Goal: Task Accomplishment & Management: Complete application form

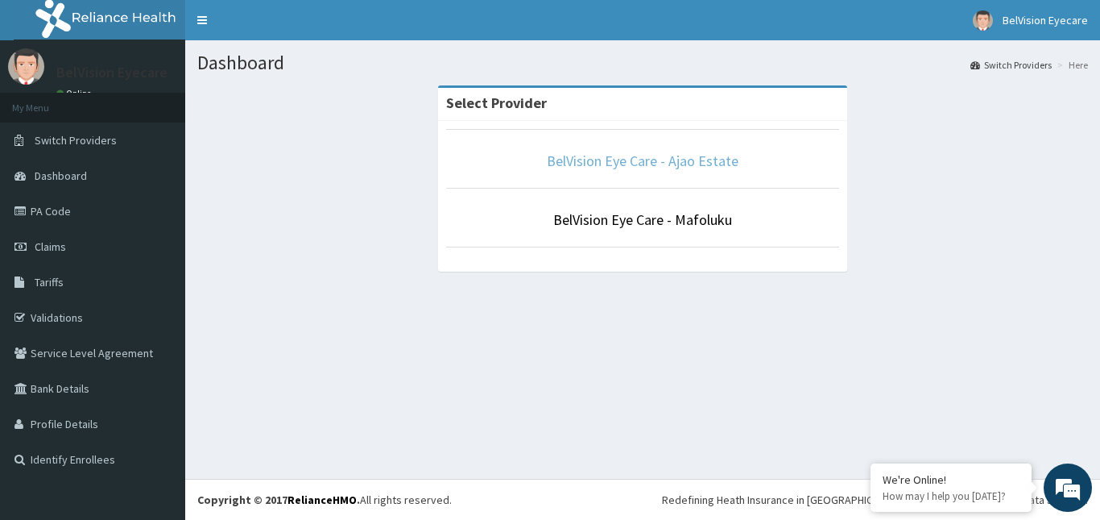
click at [638, 167] on link "BelVision Eye Care - Ajao Estate" at bounding box center [643, 160] width 192 height 19
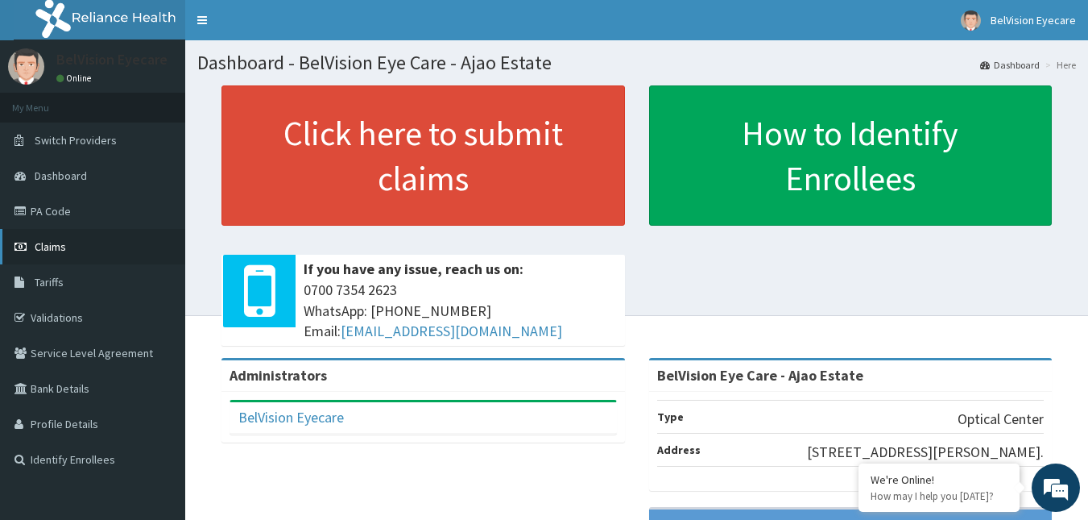
click at [48, 242] on span "Claims" at bounding box center [50, 246] width 31 height 14
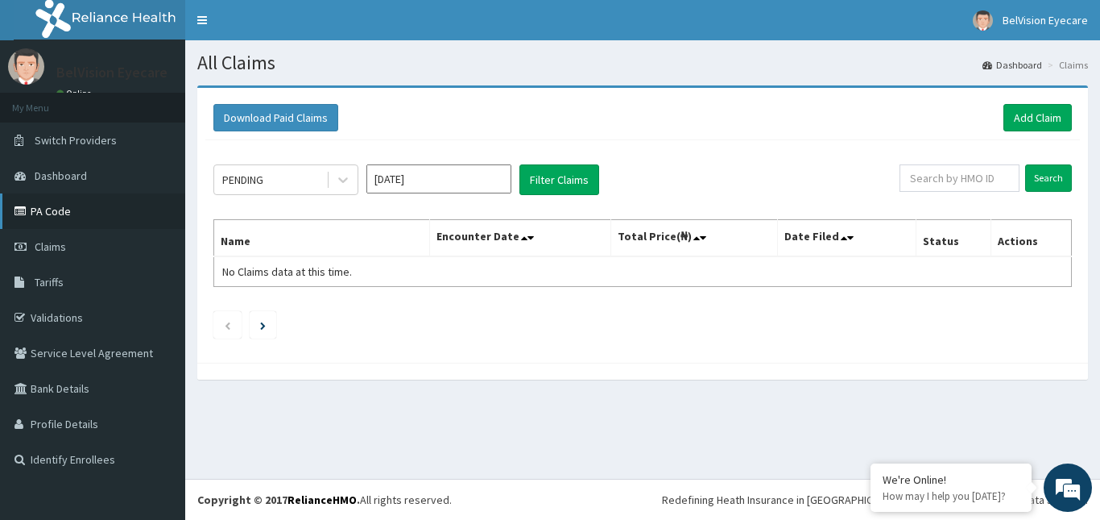
click at [64, 213] on link "PA Code" at bounding box center [92, 210] width 185 height 35
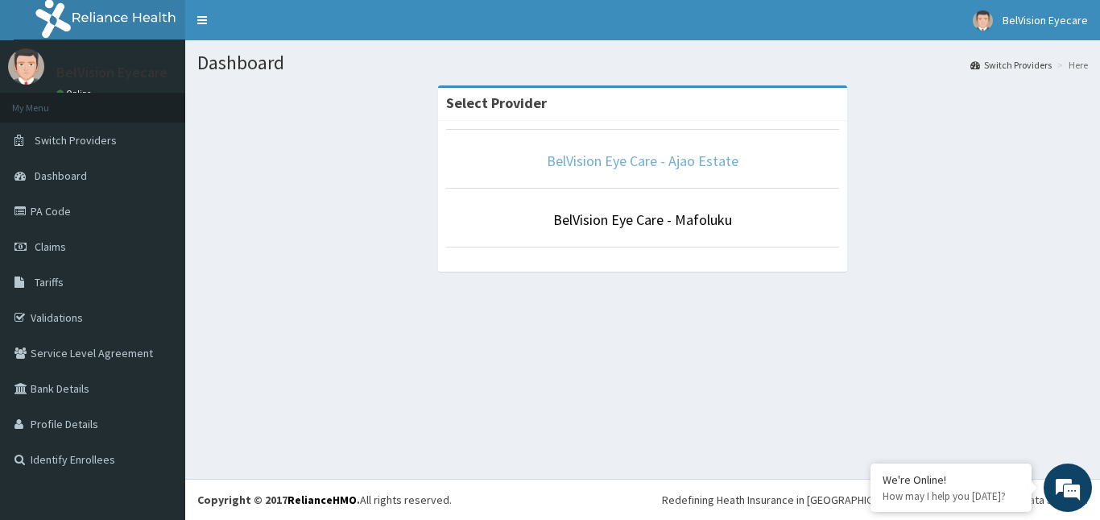
click at [698, 163] on link "BelVision Eye Care - Ajao Estate" at bounding box center [643, 160] width 192 height 19
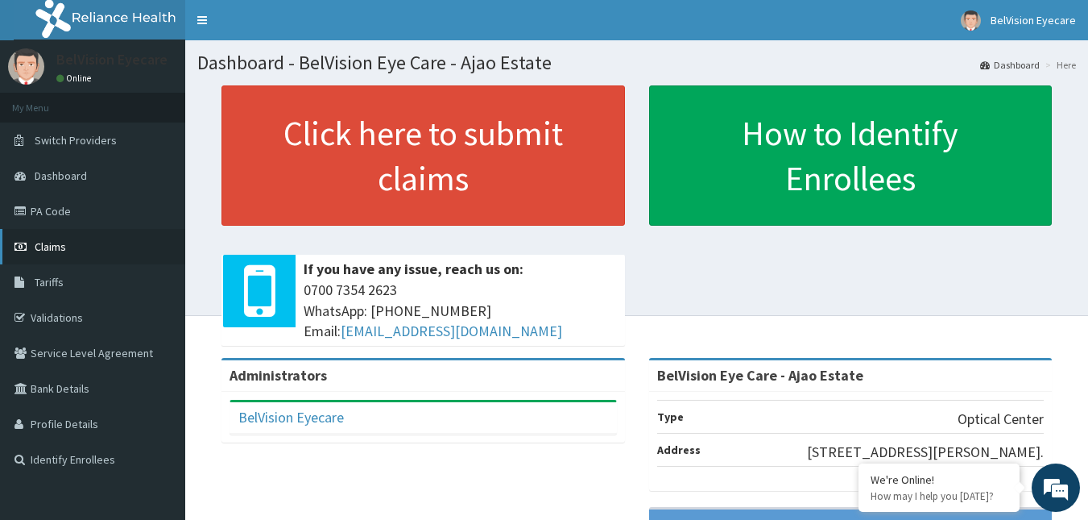
click at [43, 250] on span "Claims" at bounding box center [50, 246] width 31 height 14
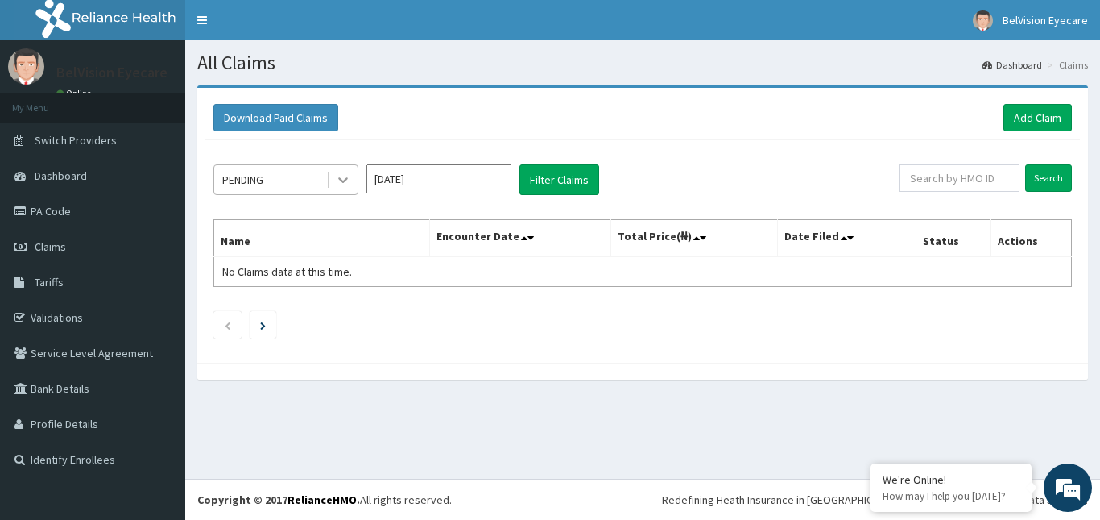
click at [344, 180] on icon at bounding box center [343, 181] width 10 height 6
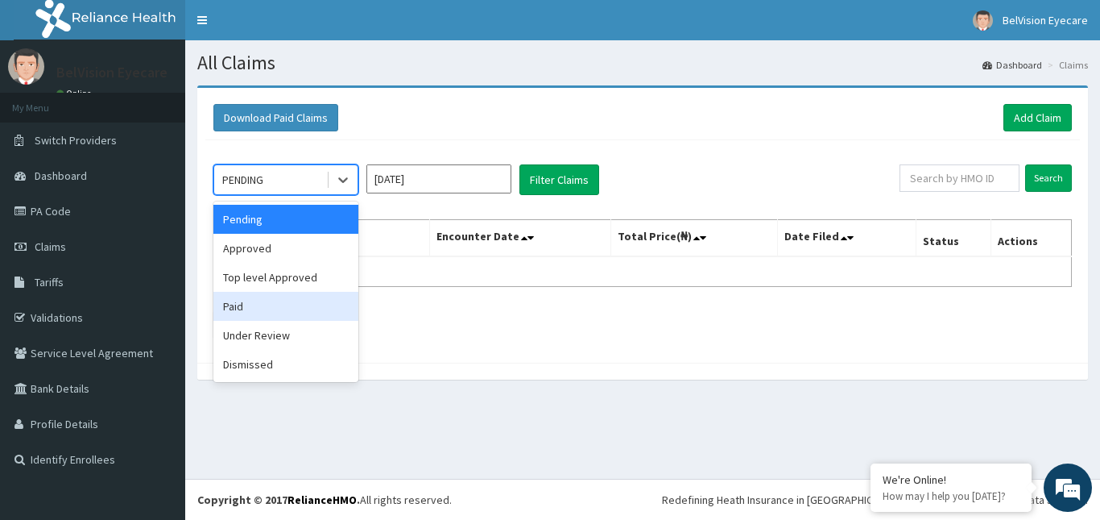
drag, startPoint x: 245, startPoint y: 303, endPoint x: 261, endPoint y: 295, distance: 18.0
click at [245, 304] on div "Paid" at bounding box center [285, 306] width 145 height 29
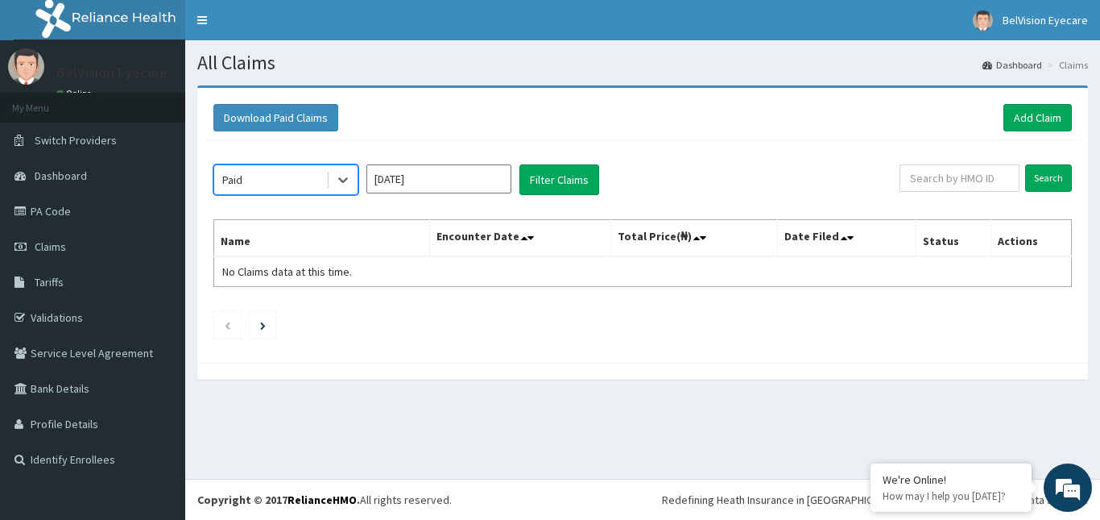
click at [462, 170] on input "[DATE]" at bounding box center [439, 178] width 145 height 29
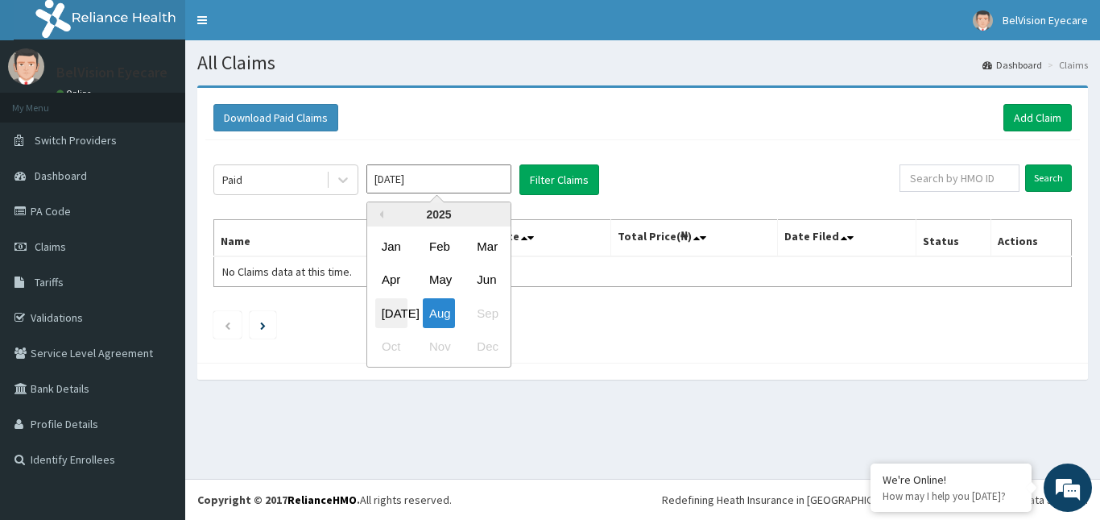
click at [386, 312] on div "Jul" at bounding box center [391, 313] width 32 height 30
type input "Jul 2025"
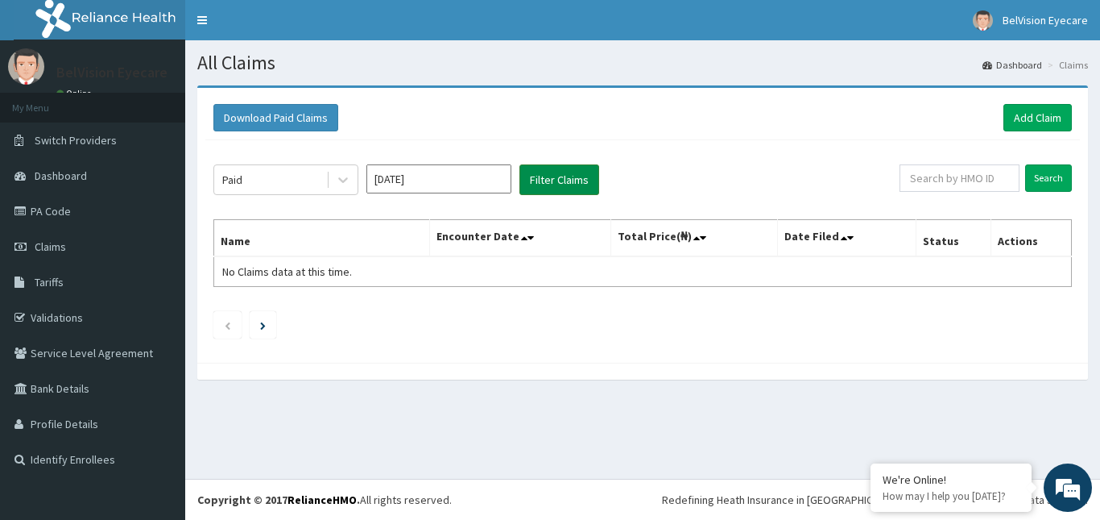
click at [568, 181] on button "Filter Claims" at bounding box center [560, 179] width 80 height 31
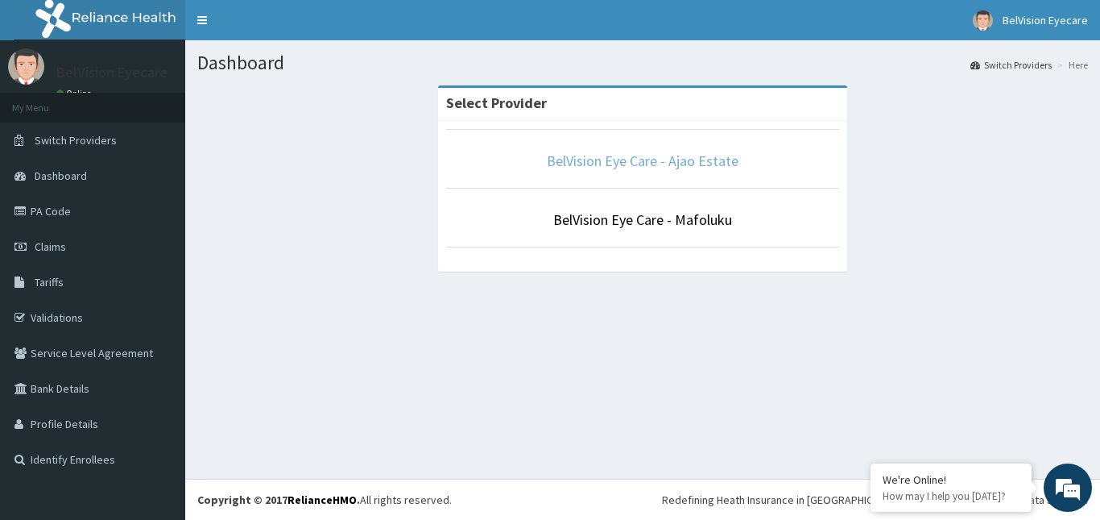
click at [587, 164] on link "BelVision Eye Care - Ajao Estate" at bounding box center [643, 160] width 192 height 19
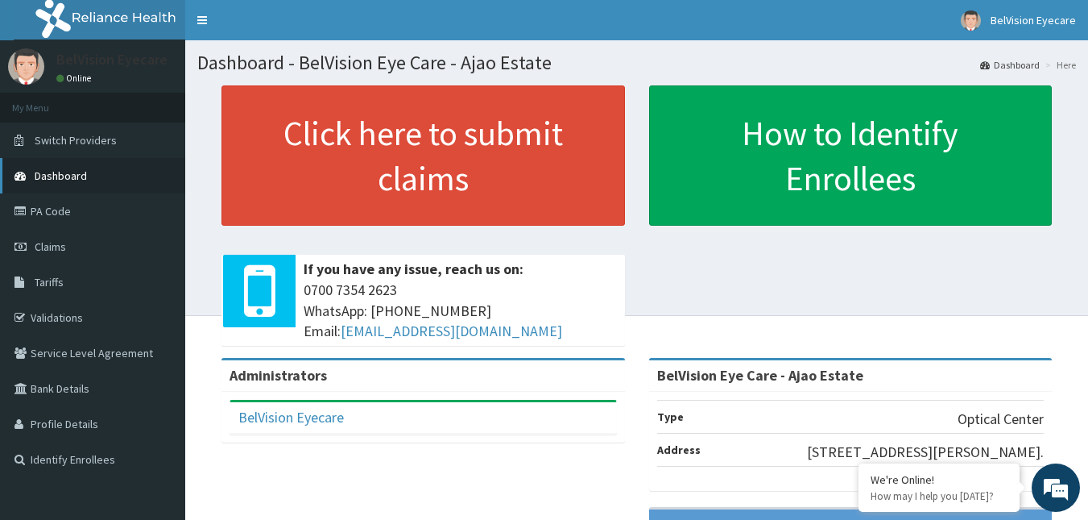
click at [56, 202] on link "PA Code" at bounding box center [92, 210] width 185 height 35
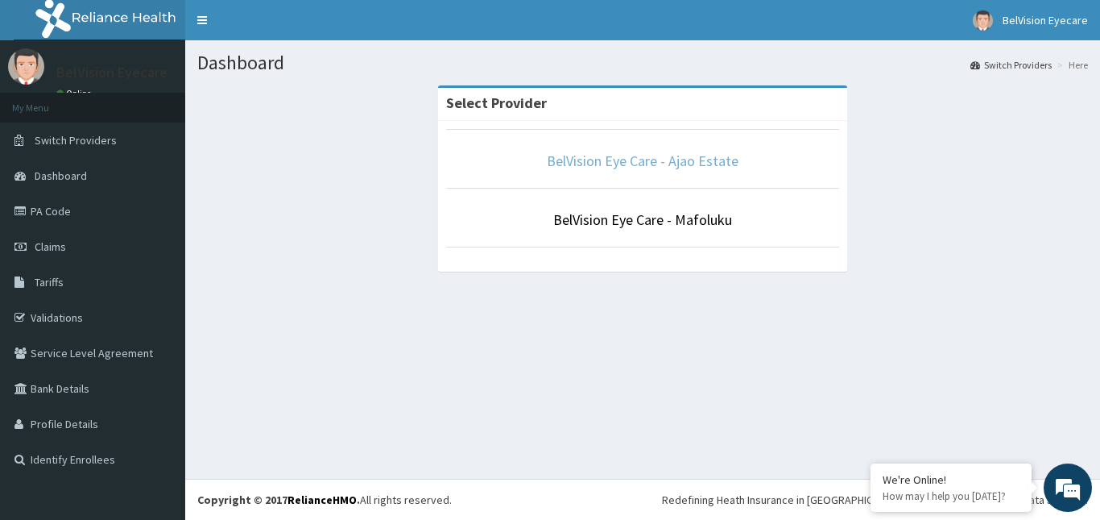
click at [631, 159] on link "BelVision Eye Care - Ajao Estate" at bounding box center [643, 160] width 192 height 19
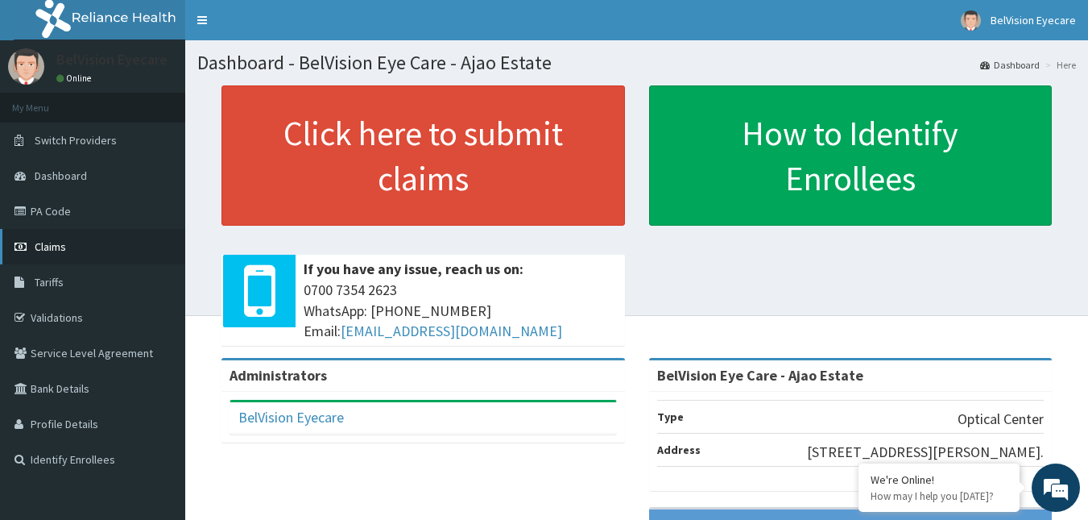
click at [54, 249] on span "Claims" at bounding box center [50, 246] width 31 height 14
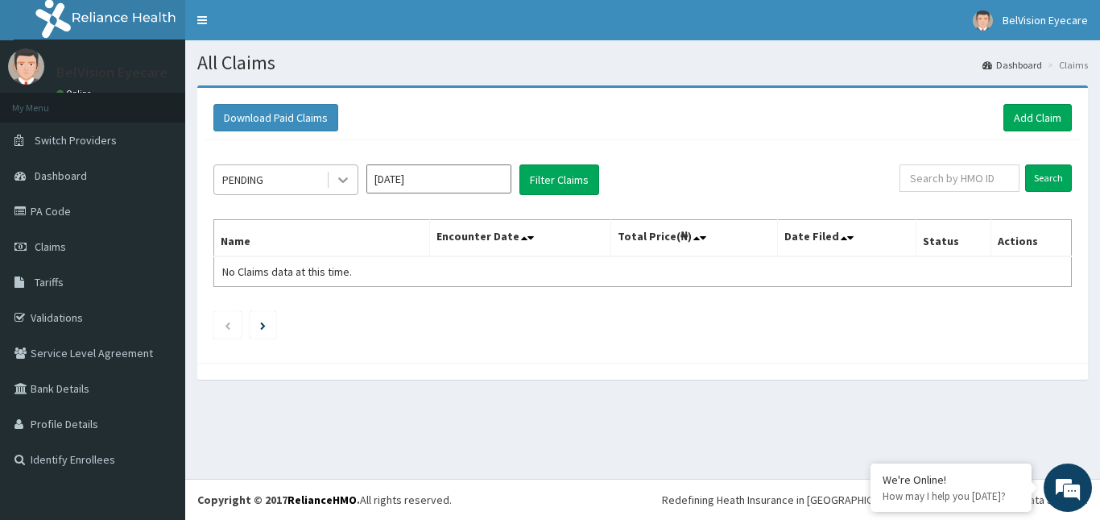
click at [332, 175] on div at bounding box center [343, 179] width 29 height 29
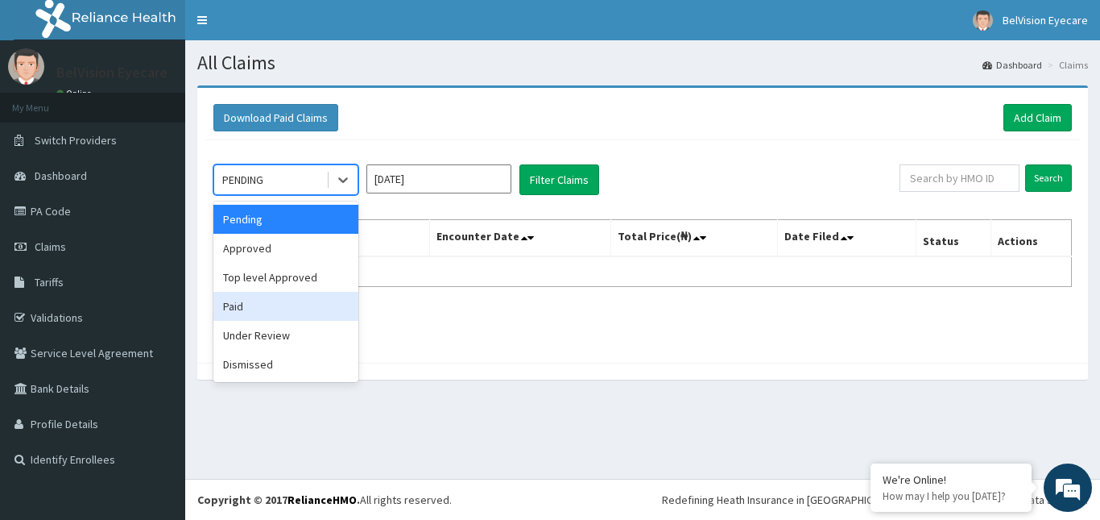
click at [277, 300] on div "Paid" at bounding box center [285, 306] width 145 height 29
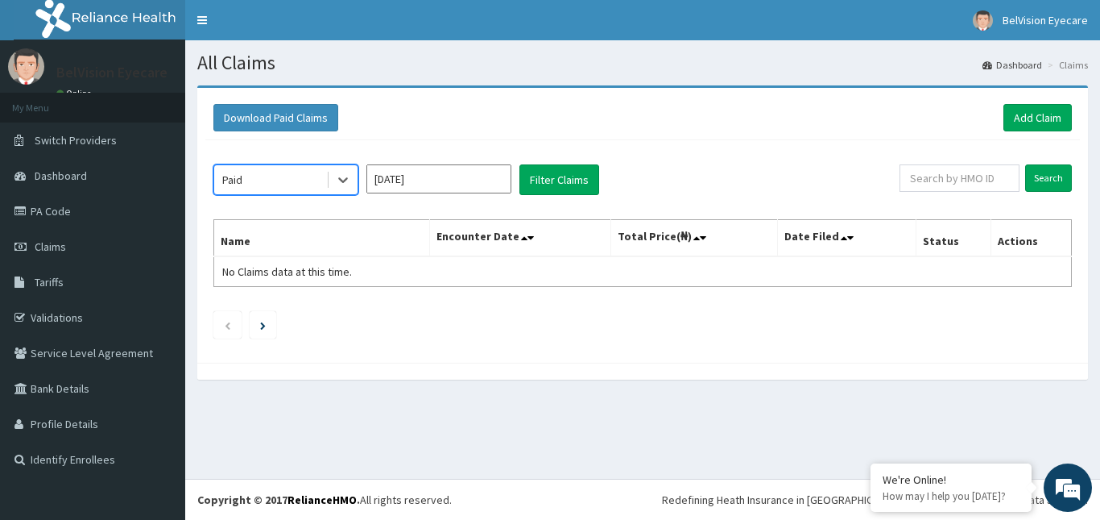
click at [484, 184] on input "Aug 2025" at bounding box center [439, 178] width 145 height 29
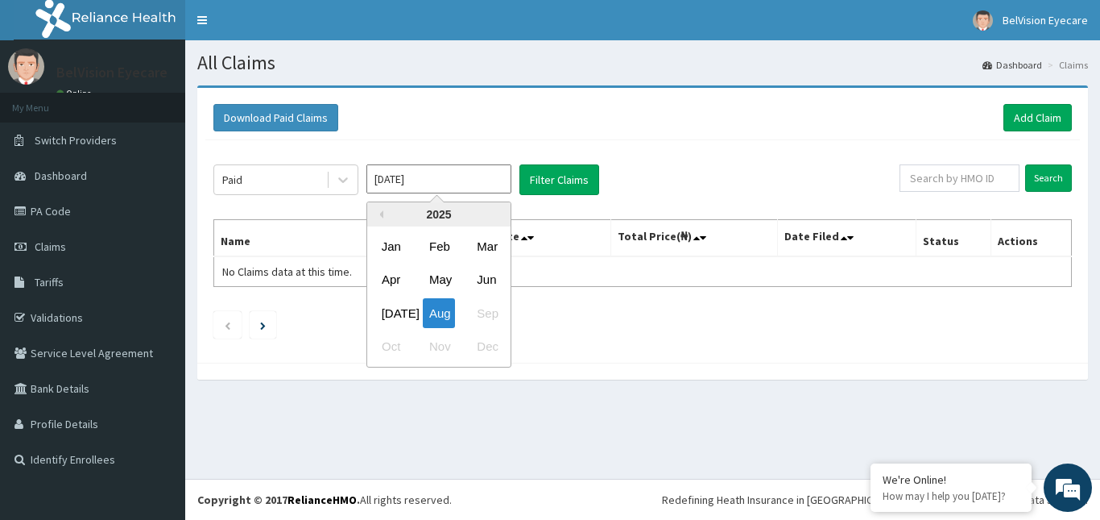
drag, startPoint x: 397, startPoint y: 311, endPoint x: 407, endPoint y: 298, distance: 16.1
click at [398, 311] on div "Jul" at bounding box center [391, 313] width 32 height 30
type input "Jul 2025"
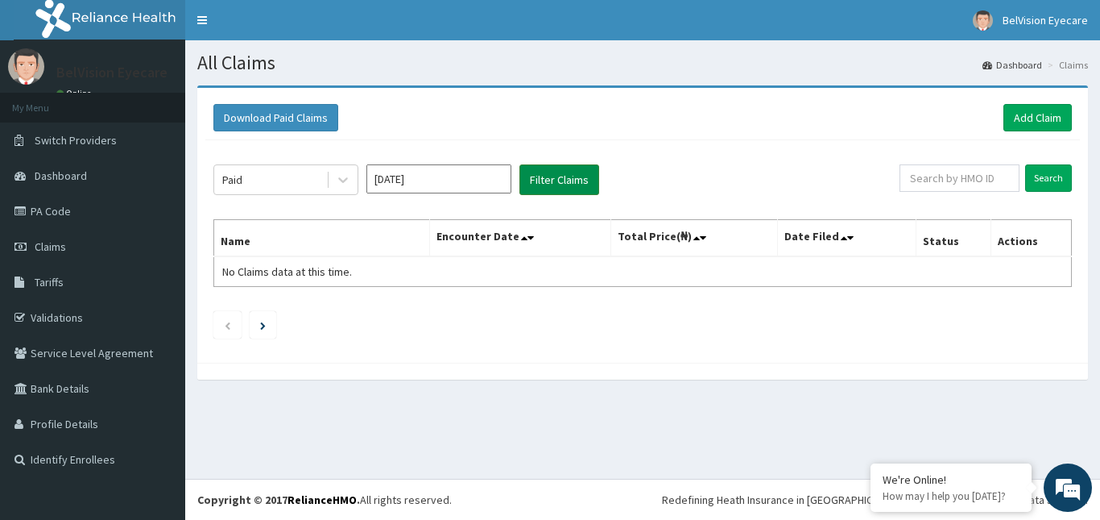
click at [579, 176] on button "Filter Claims" at bounding box center [560, 179] width 80 height 31
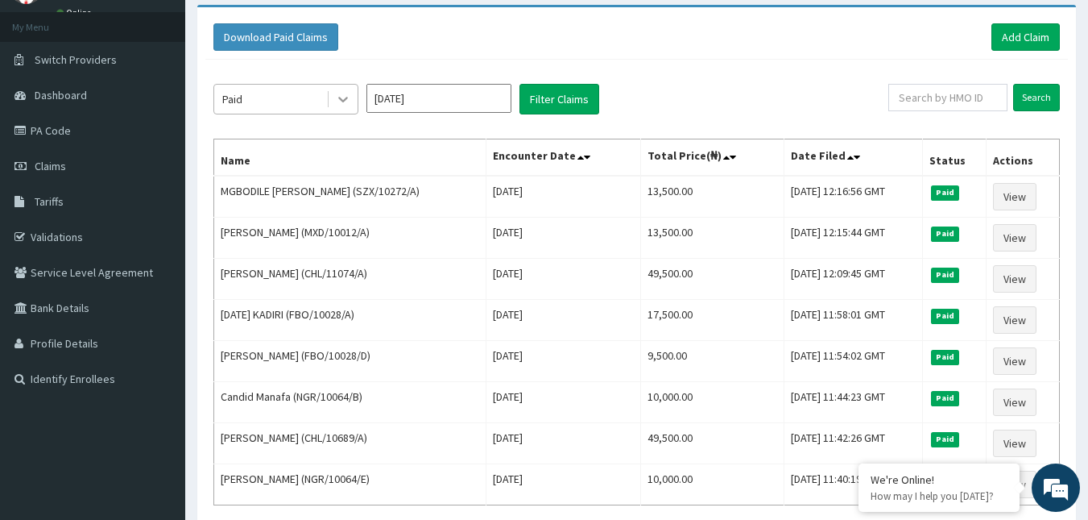
click at [342, 101] on icon at bounding box center [343, 100] width 10 height 6
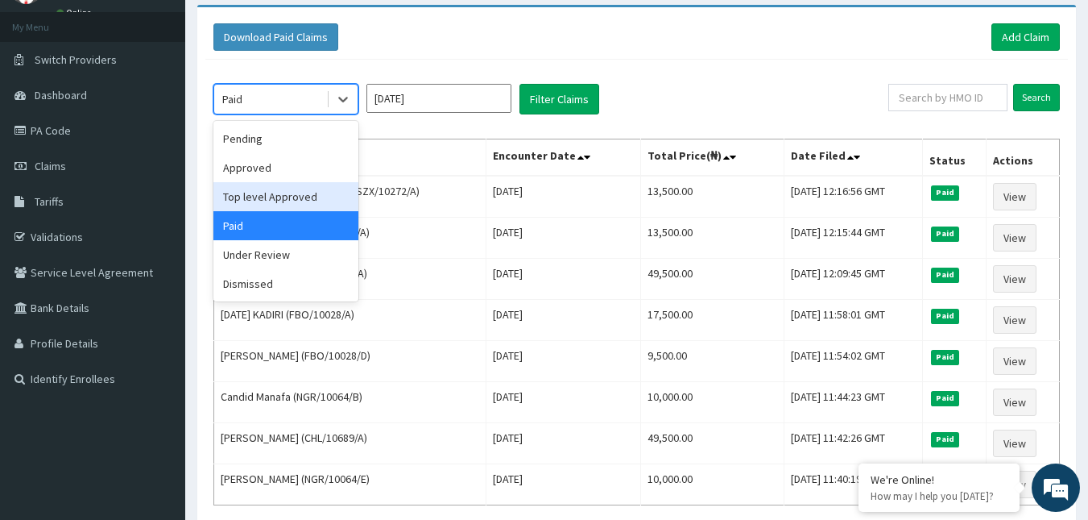
click at [322, 195] on div "Top level Approved" at bounding box center [285, 196] width 145 height 29
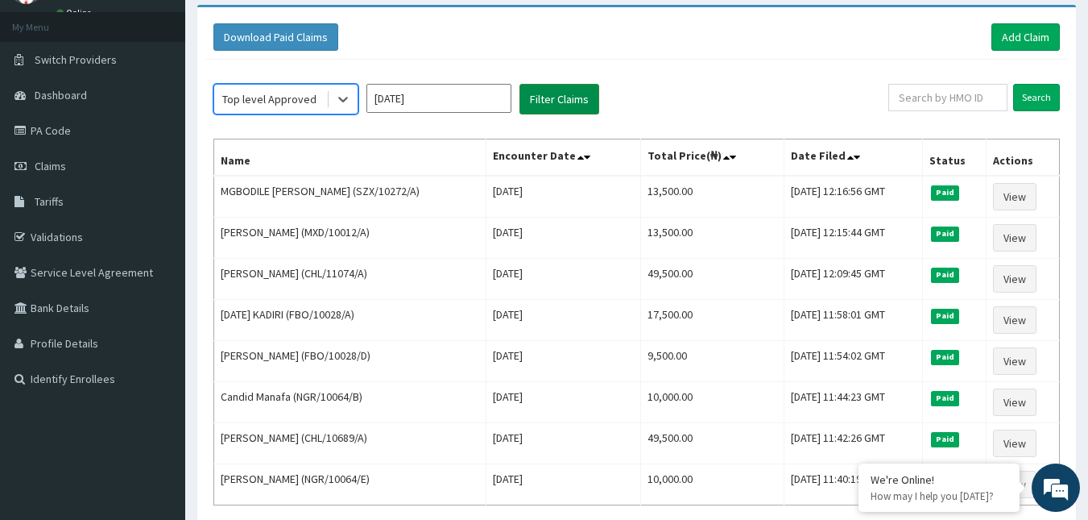
click at [581, 98] on button "Filter Claims" at bounding box center [560, 99] width 80 height 31
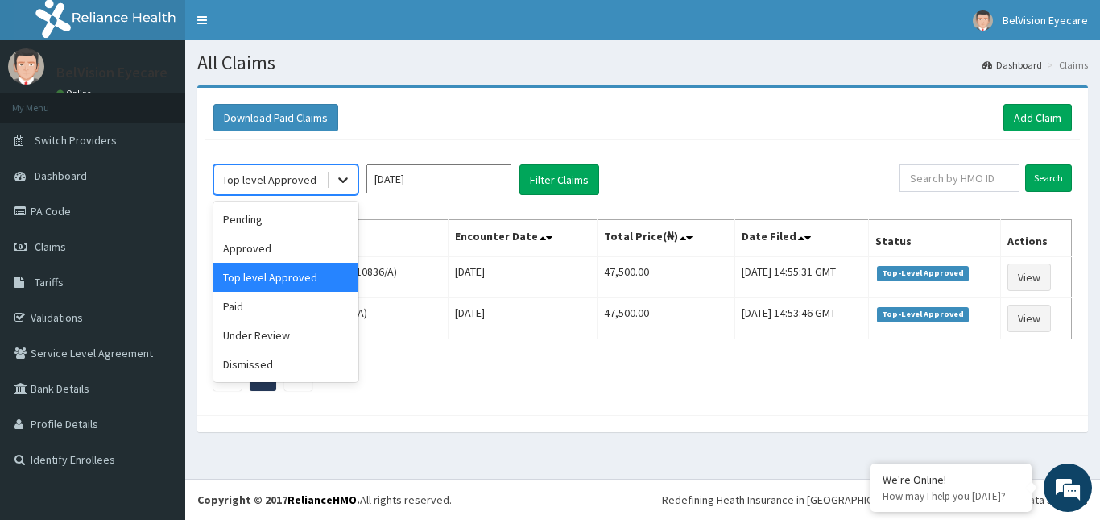
click at [340, 186] on icon at bounding box center [343, 180] width 16 height 16
click at [262, 251] on div "Approved" at bounding box center [285, 248] width 145 height 29
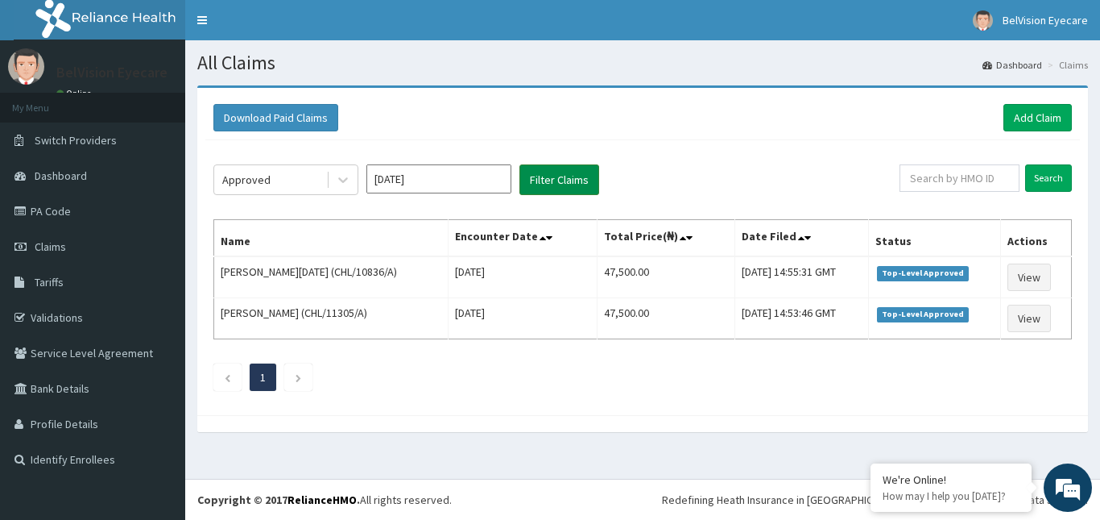
click at [545, 175] on button "Filter Claims" at bounding box center [560, 179] width 80 height 31
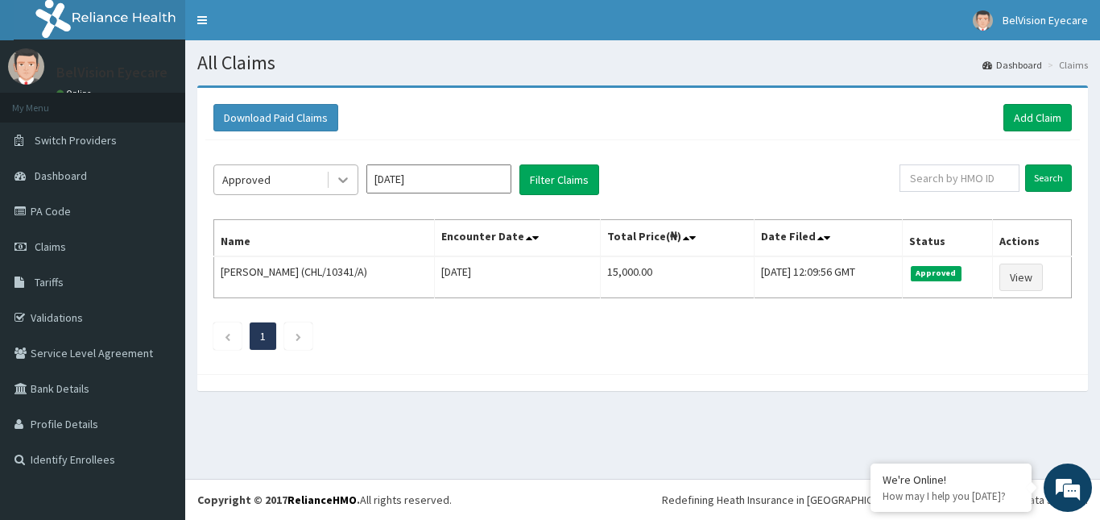
click at [349, 174] on icon at bounding box center [343, 180] width 16 height 16
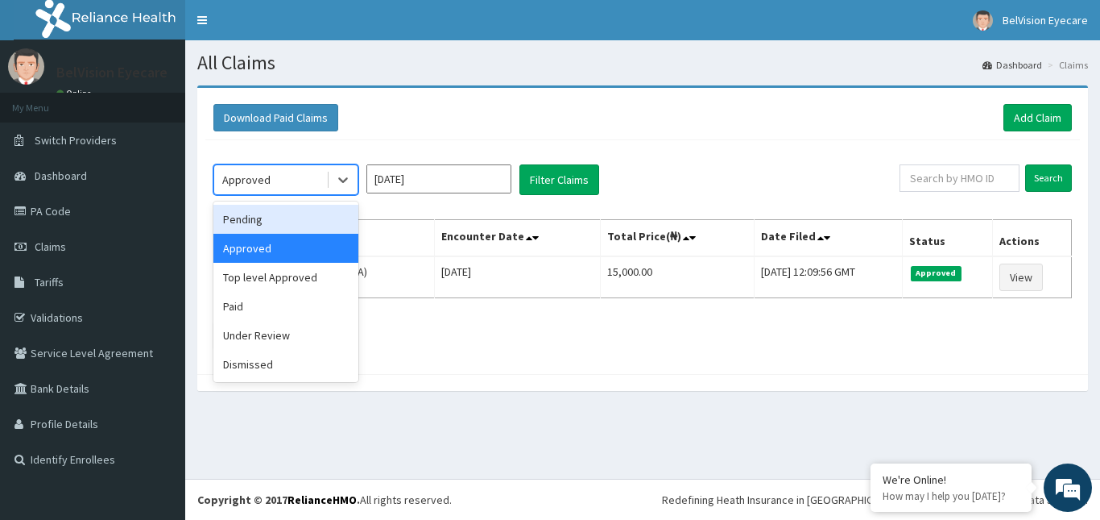
click at [275, 215] on div "Pending" at bounding box center [285, 219] width 145 height 29
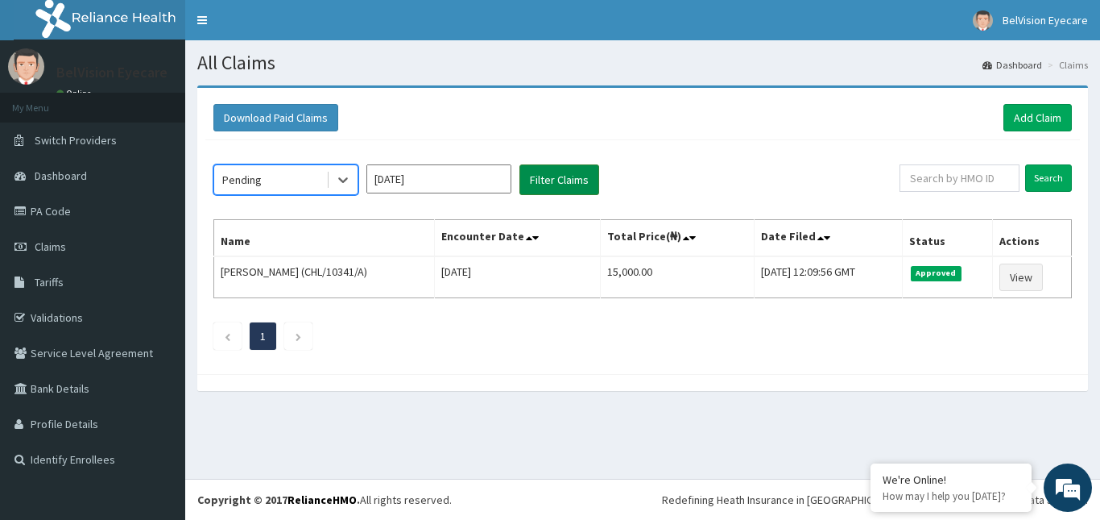
click at [576, 180] on button "Filter Claims" at bounding box center [560, 179] width 80 height 31
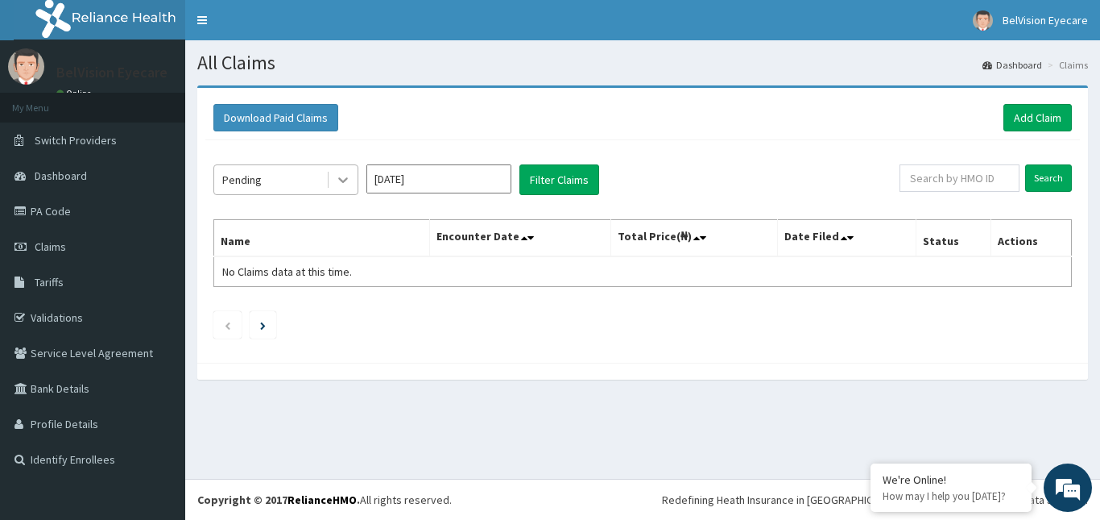
click at [350, 184] on icon at bounding box center [343, 180] width 16 height 16
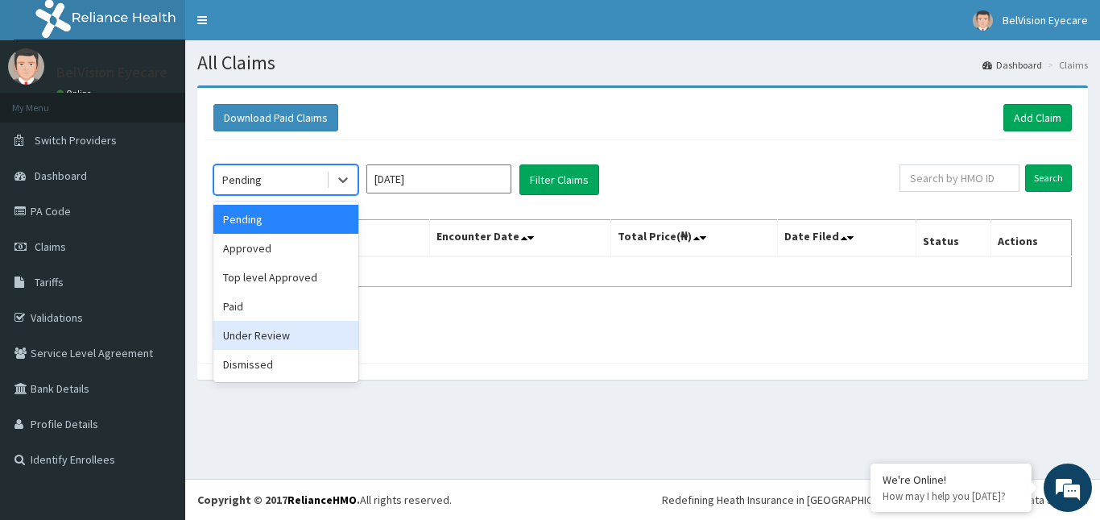
click at [271, 334] on div "Under Review" at bounding box center [285, 335] width 145 height 29
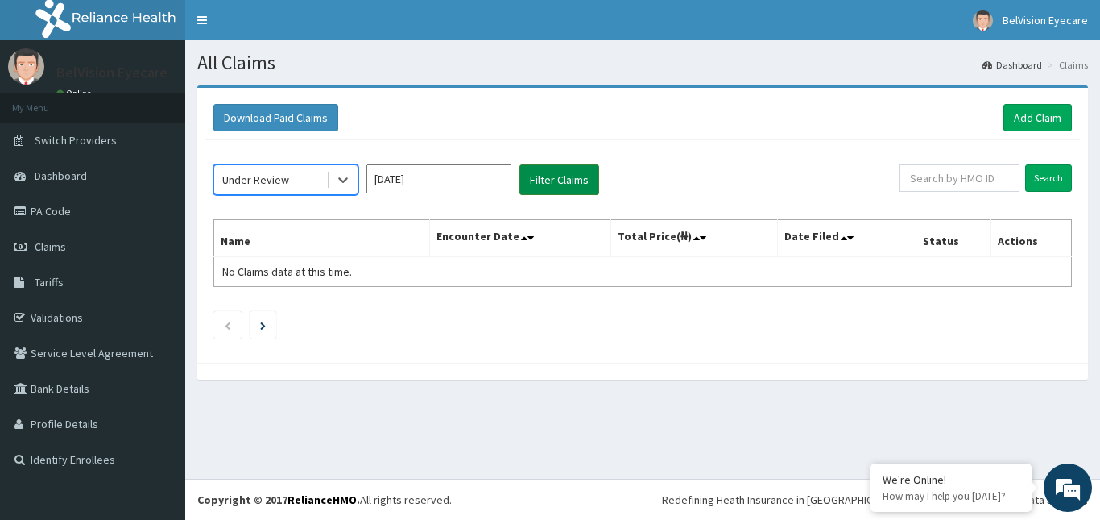
click at [566, 180] on button "Filter Claims" at bounding box center [560, 179] width 80 height 31
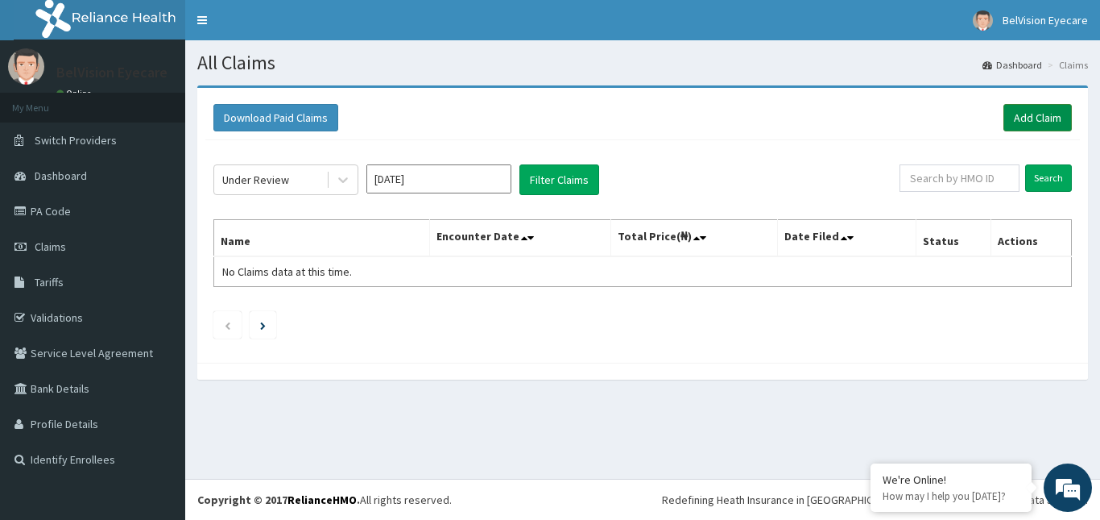
click at [1049, 114] on link "Add Claim" at bounding box center [1038, 117] width 68 height 27
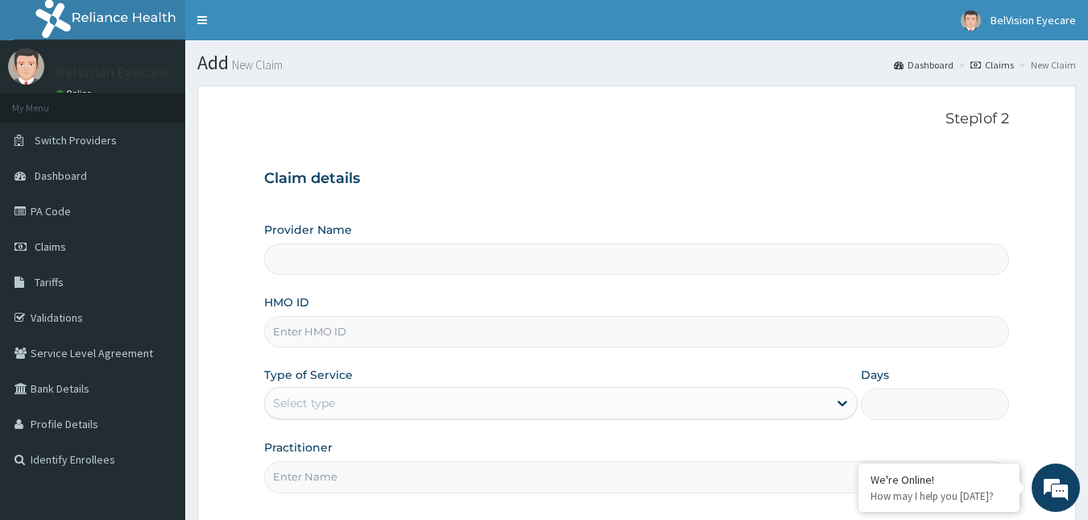
type input "BelVision Eye Care - Ajao Estate"
click at [389, 336] on input "HMO ID" at bounding box center [637, 331] width 746 height 31
paste input "AIL/10163/A"
type input "AIL/10163/A"
click at [396, 397] on div "Select type" at bounding box center [546, 403] width 563 height 26
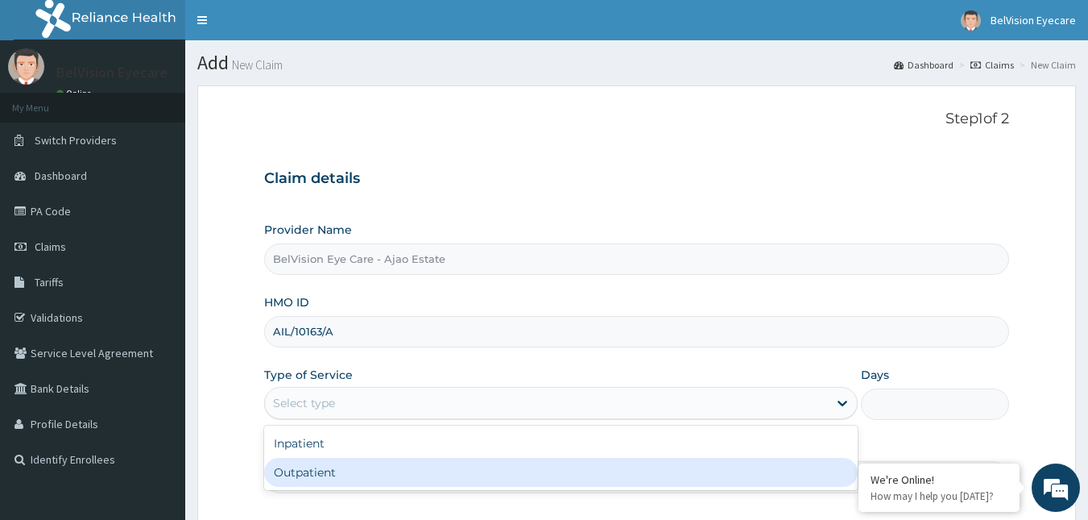
click at [367, 468] on div "Outpatient" at bounding box center [561, 472] width 594 height 29
type input "1"
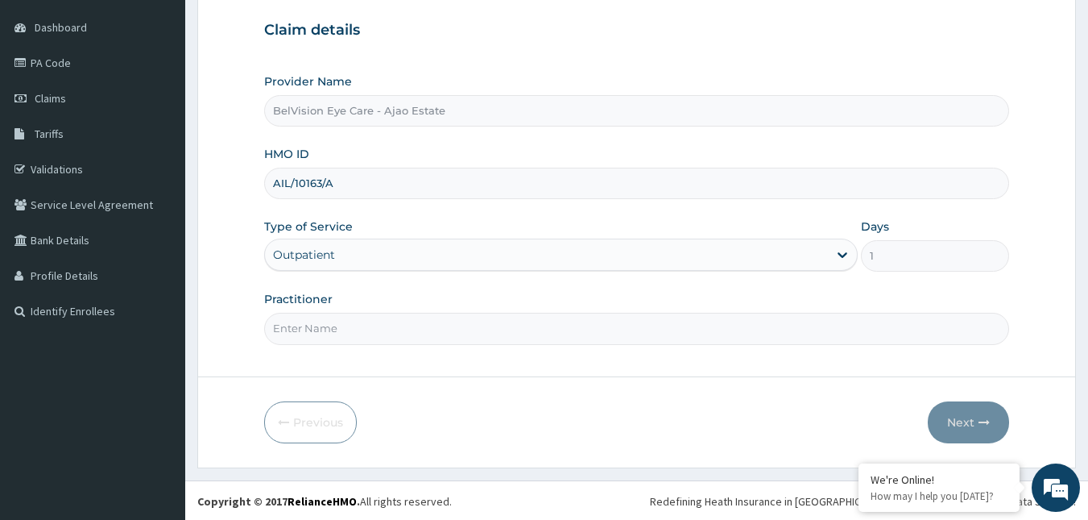
scroll to position [150, 0]
click at [363, 340] on input "Practitioner" at bounding box center [637, 326] width 746 height 31
type input "DR. JUSTIN DIBIE"
click at [992, 422] on button "Next" at bounding box center [968, 421] width 81 height 42
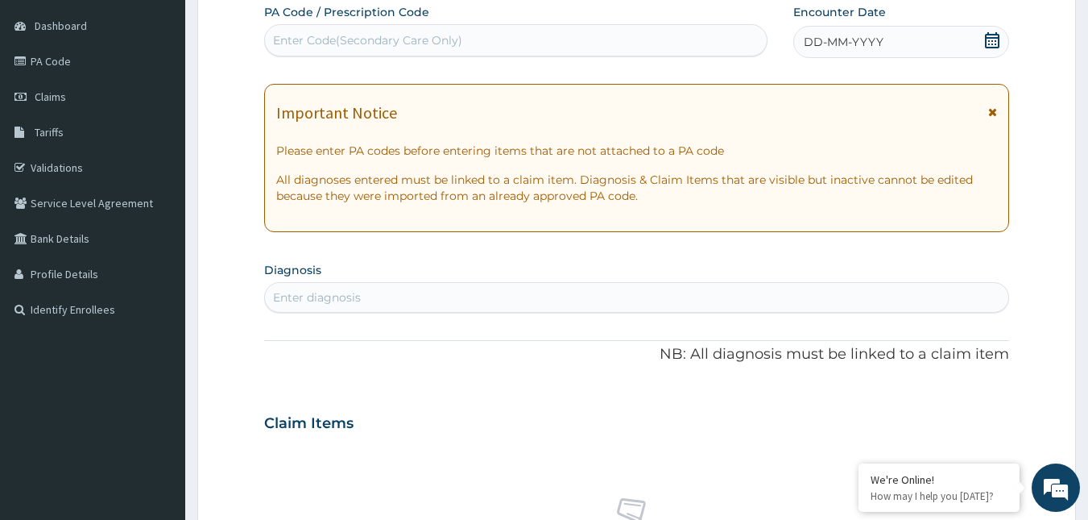
click at [444, 47] on div "Enter Code(Secondary Care Only)" at bounding box center [516, 40] width 503 height 26
paste input "PA/92518A"
type input "PA/92518A"
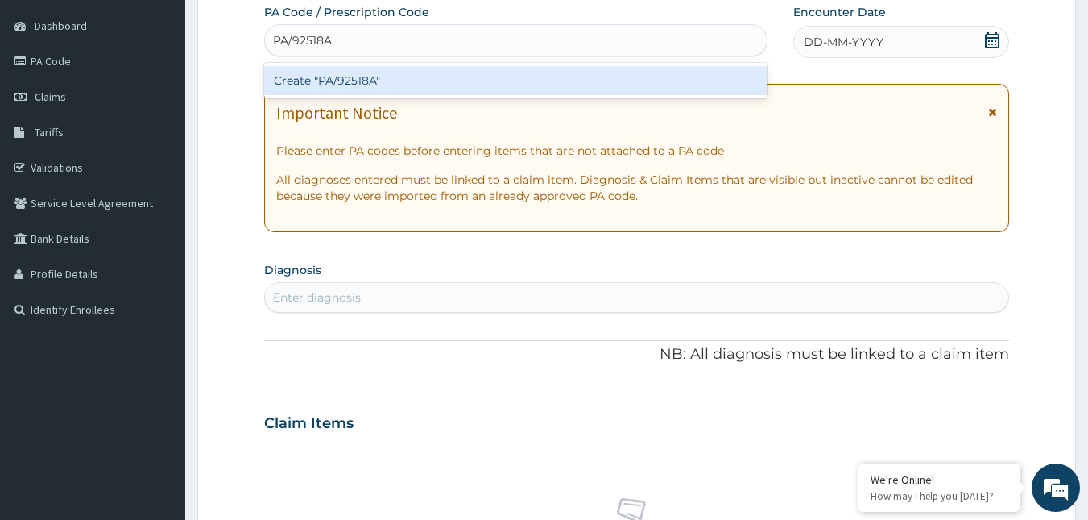
click at [433, 81] on div "Create "PA/92518A"" at bounding box center [516, 80] width 504 height 29
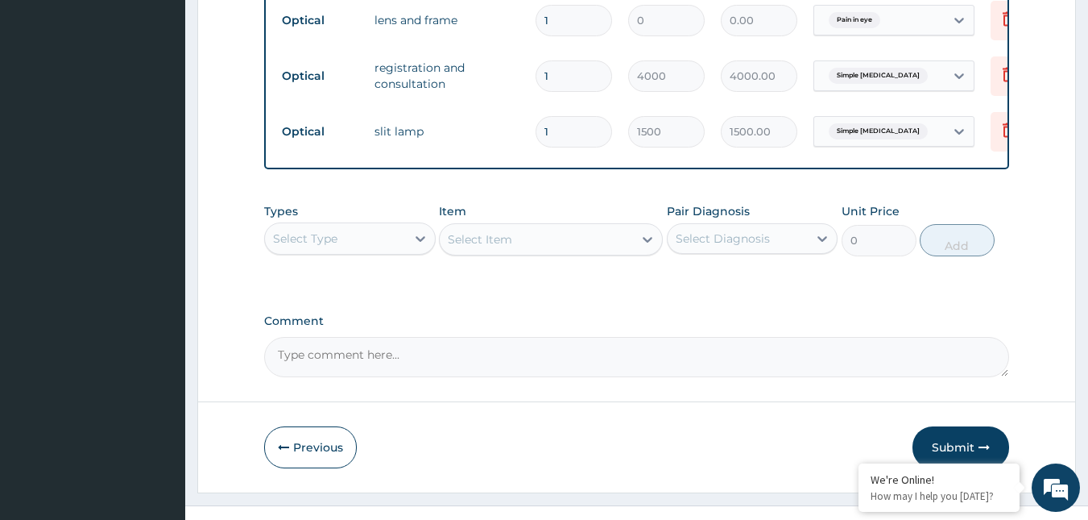
scroll to position [984, 0]
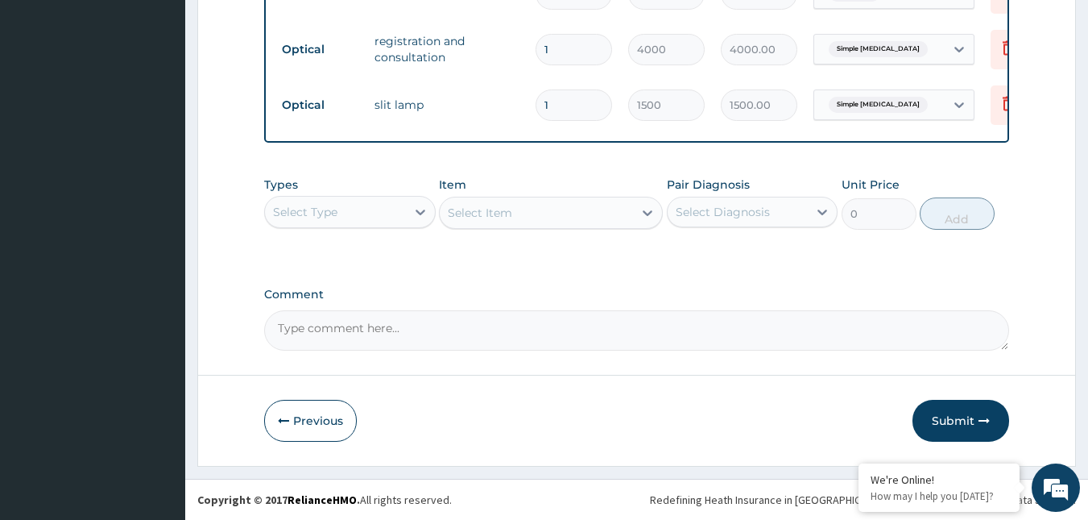
click at [450, 314] on textarea "Comment" at bounding box center [637, 330] width 746 height 40
type textarea "LENS AND FRAME = 15,000"
drag, startPoint x: 964, startPoint y: 417, endPoint x: 942, endPoint y: 416, distance: 22.6
click at [965, 416] on button "Submit" at bounding box center [961, 421] width 97 height 42
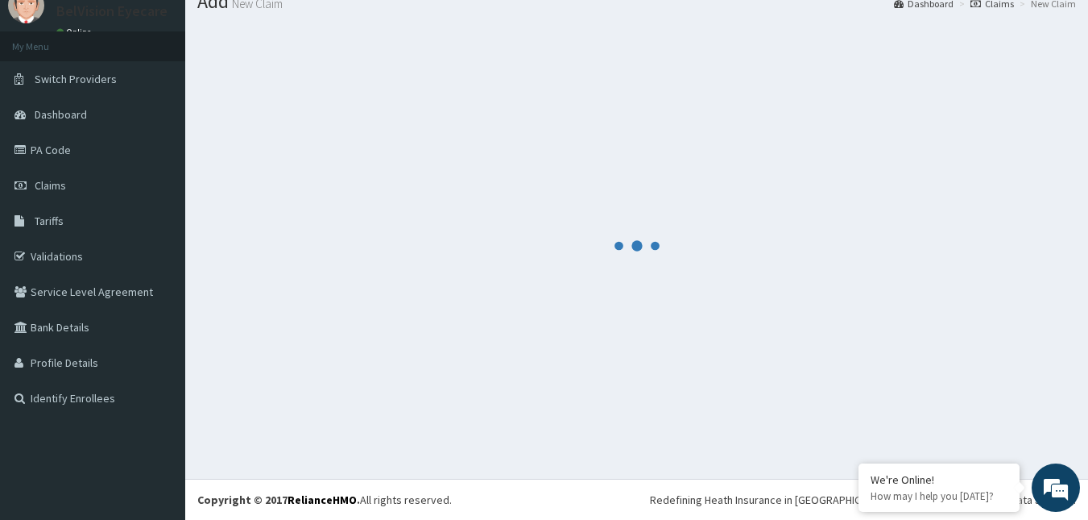
scroll to position [61, 0]
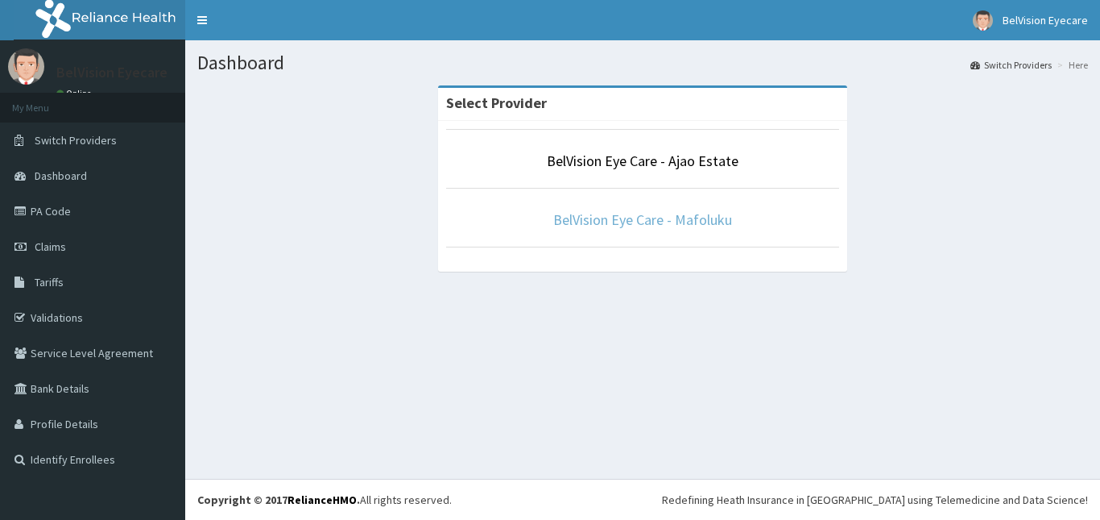
click at [611, 215] on link "BelVision Eye Care - Mafoluku" at bounding box center [642, 219] width 179 height 19
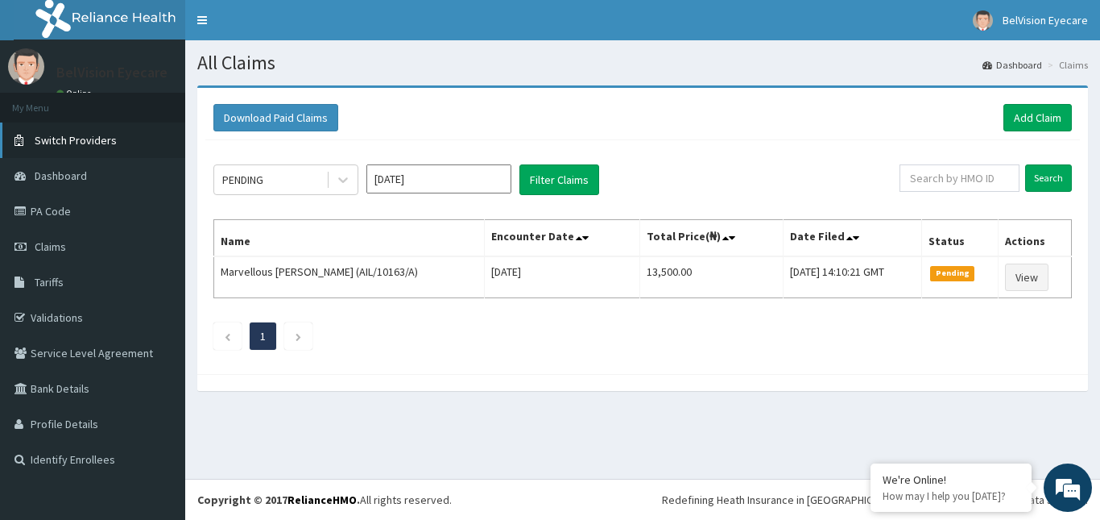
click at [74, 130] on link "Switch Providers" at bounding box center [92, 139] width 185 height 35
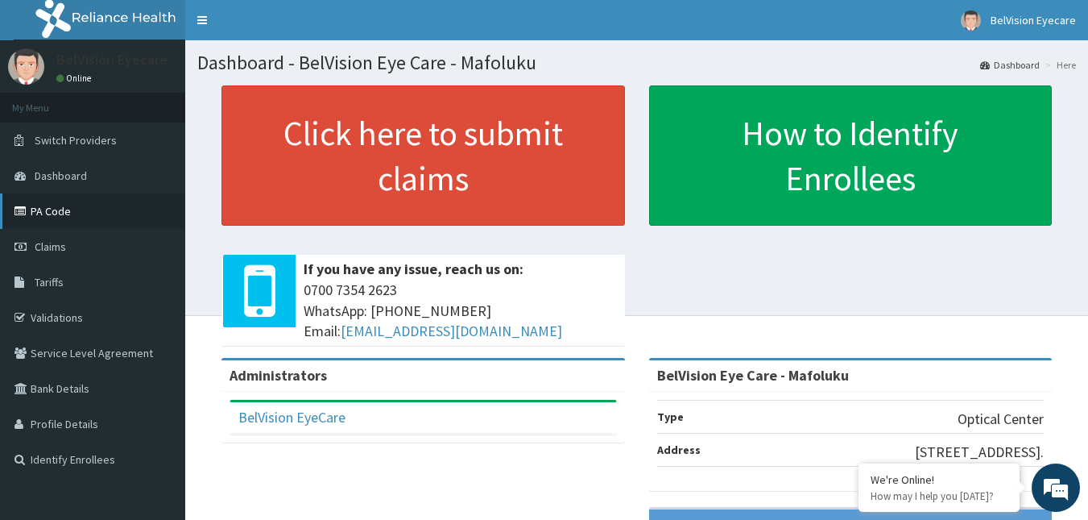
click at [53, 203] on link "PA Code" at bounding box center [92, 210] width 185 height 35
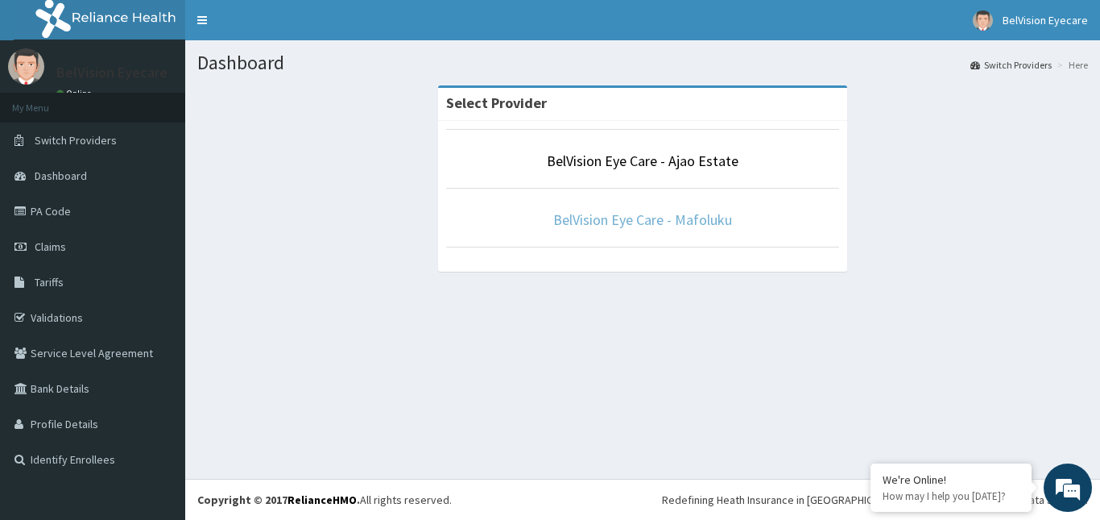
drag, startPoint x: 0, startPoint y: 0, endPoint x: 643, endPoint y: 209, distance: 675.8
click at [648, 217] on link "BelVision Eye Care - Mafoluku" at bounding box center [642, 219] width 179 height 19
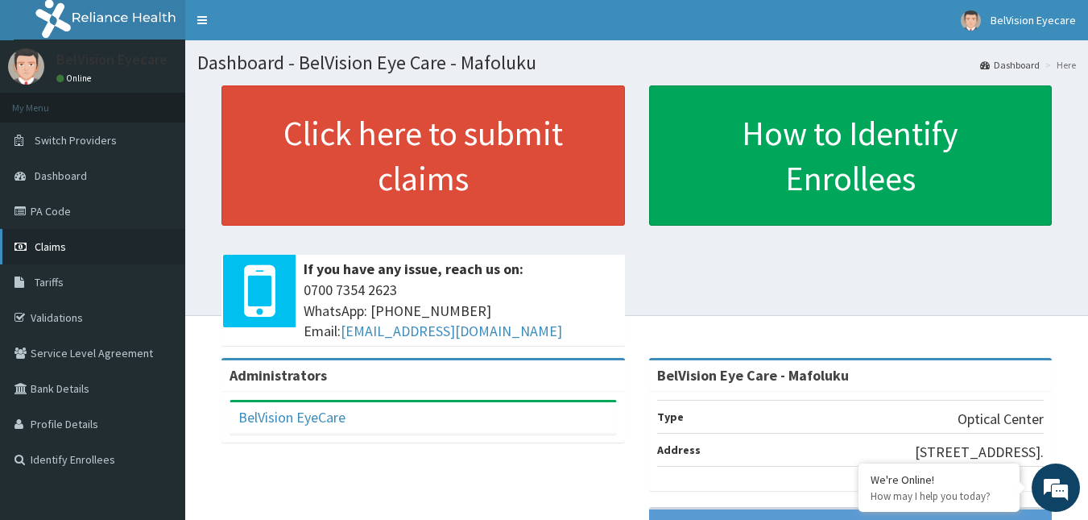
click at [57, 247] on span "Claims" at bounding box center [50, 246] width 31 height 14
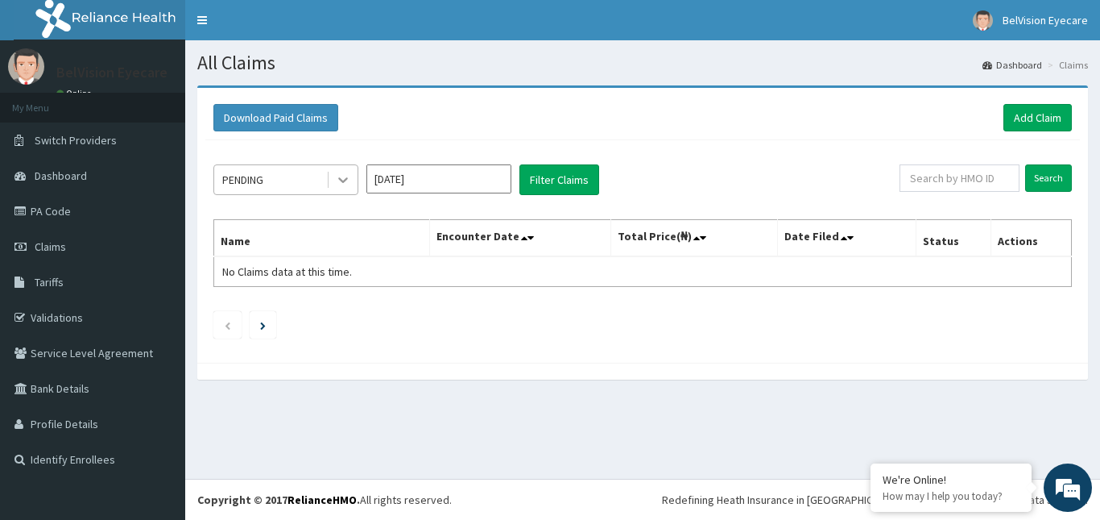
click at [338, 184] on icon at bounding box center [343, 180] width 16 height 16
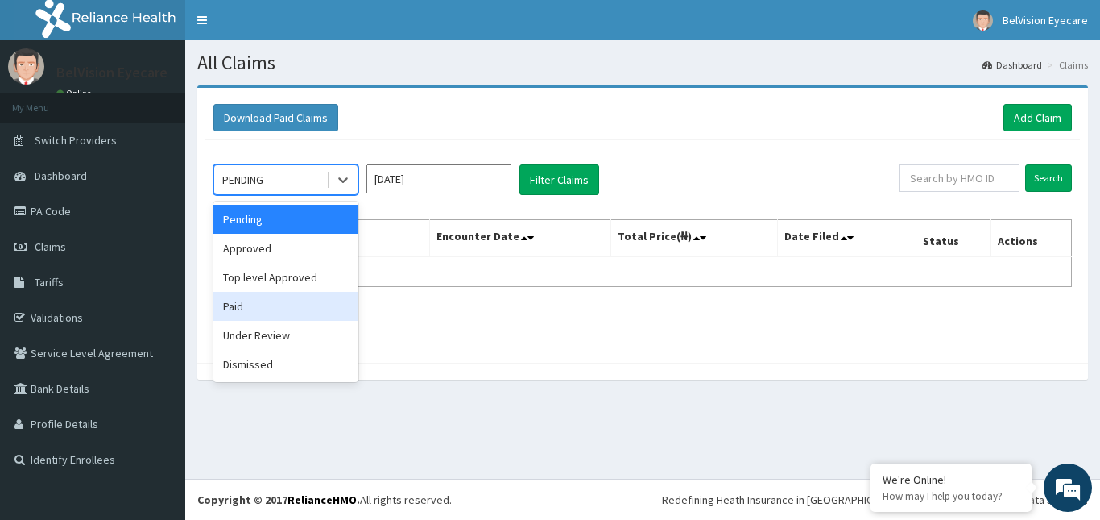
click at [311, 301] on div "Paid" at bounding box center [285, 306] width 145 height 29
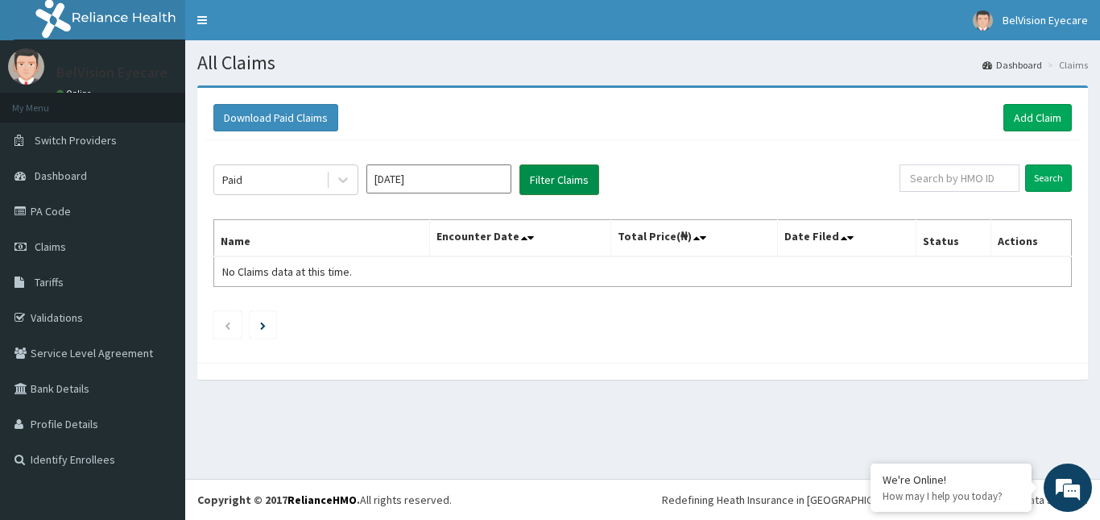
click at [544, 186] on button "Filter Claims" at bounding box center [560, 179] width 80 height 31
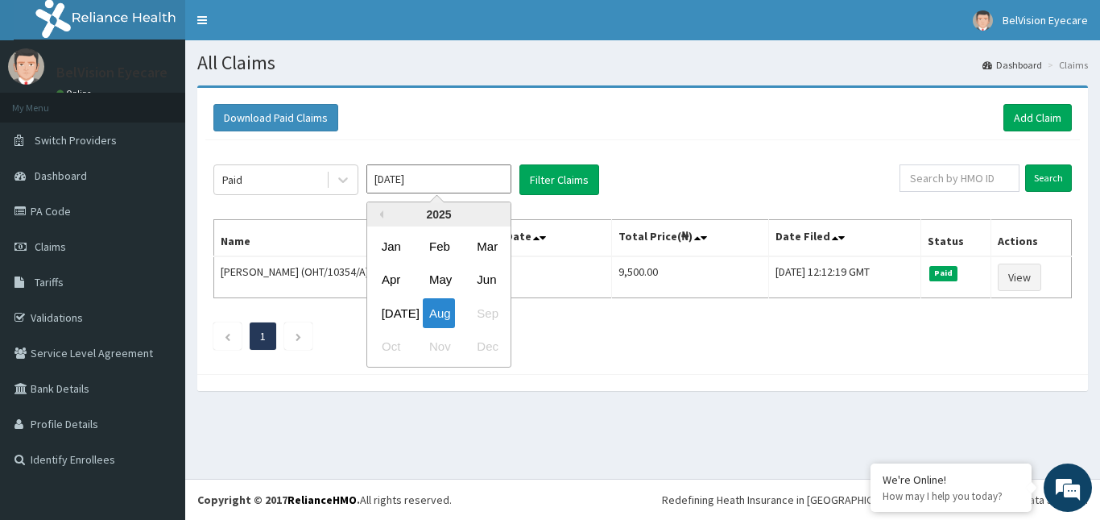
click at [491, 180] on input "[DATE]" at bounding box center [439, 178] width 145 height 29
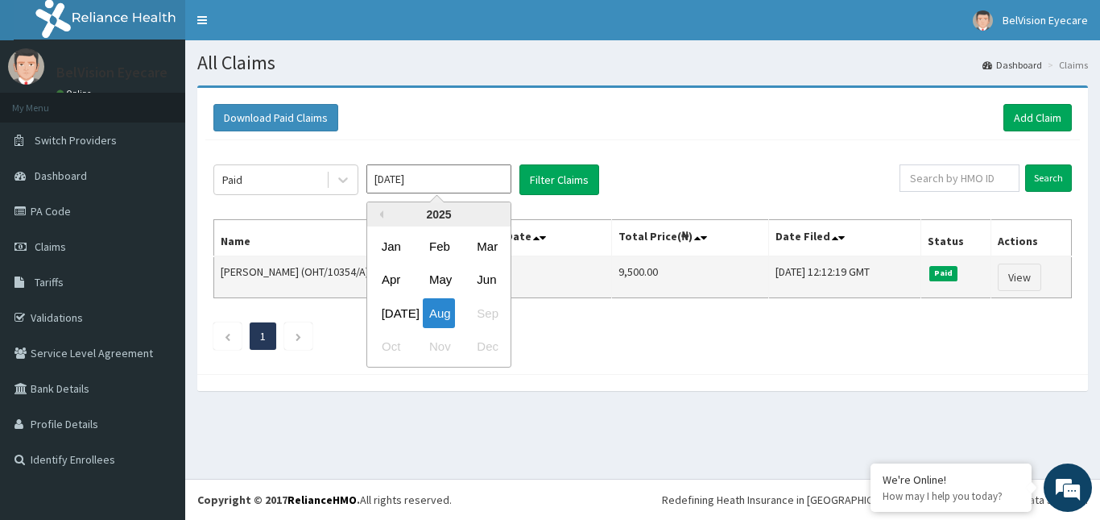
drag, startPoint x: 406, startPoint y: 317, endPoint x: 419, endPoint y: 276, distance: 43.1
click at [406, 317] on div "[DATE]" at bounding box center [391, 313] width 32 height 30
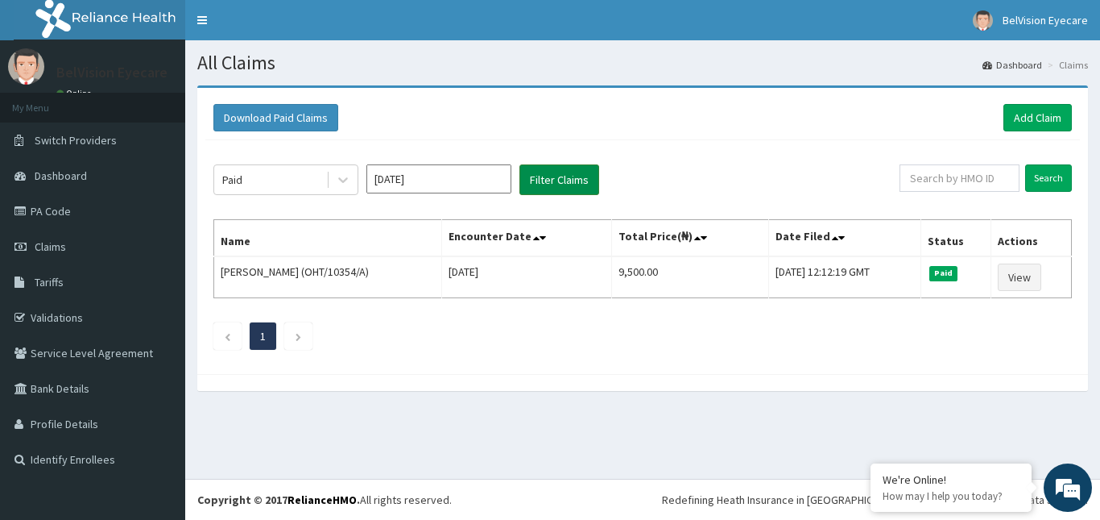
click at [554, 180] on button "Filter Claims" at bounding box center [560, 179] width 80 height 31
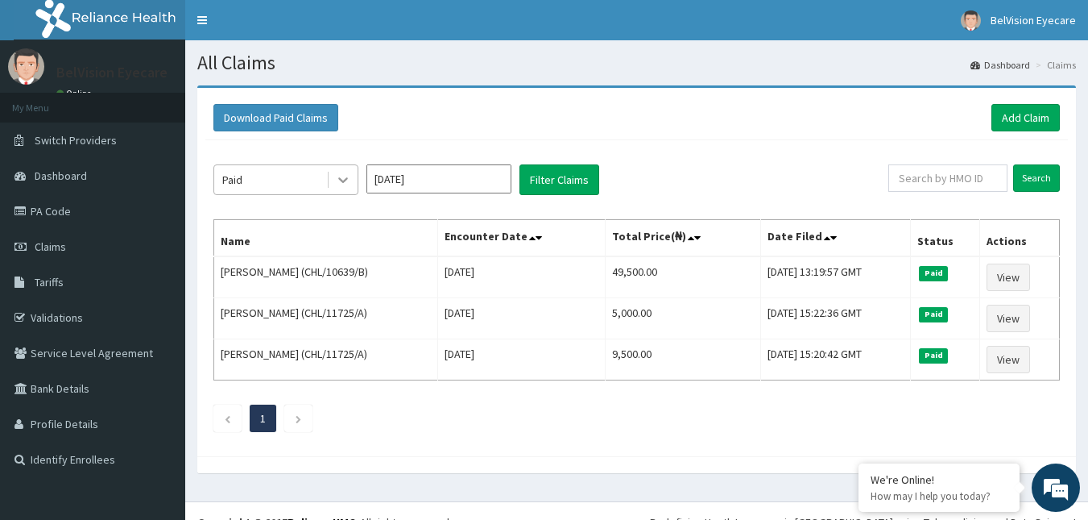
click at [335, 176] on div at bounding box center [343, 179] width 29 height 29
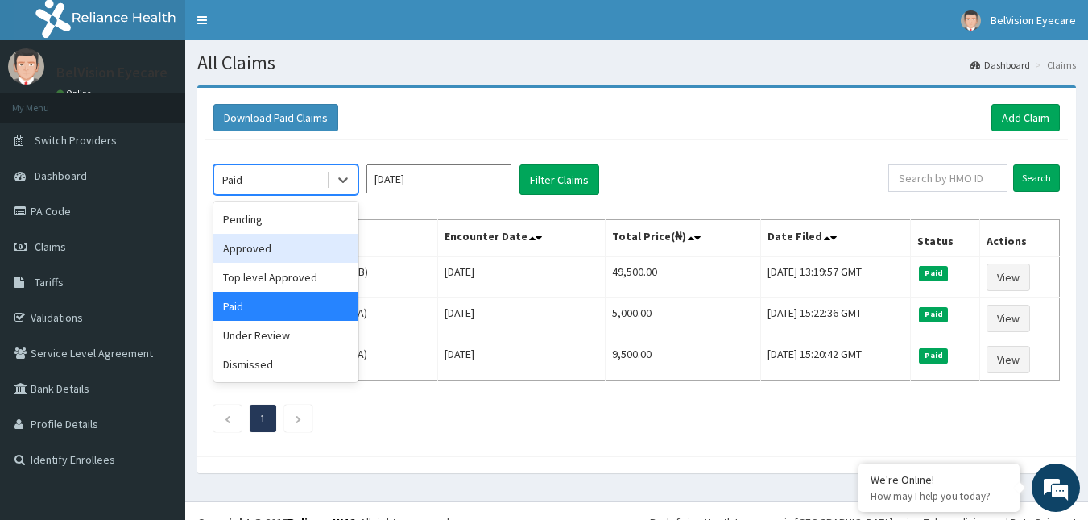
click at [340, 238] on div "Approved" at bounding box center [285, 248] width 145 height 29
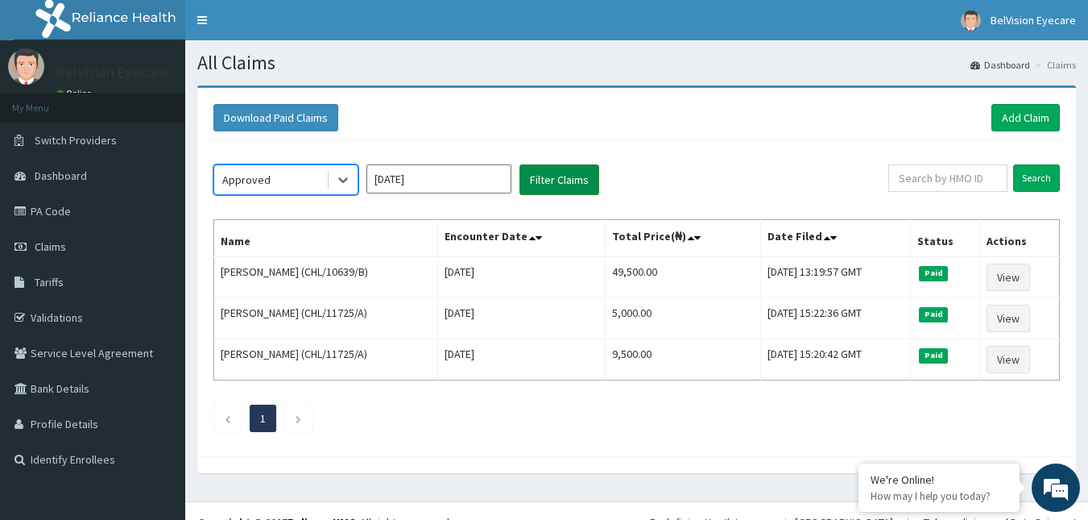
click at [545, 184] on button "Filter Claims" at bounding box center [560, 179] width 80 height 31
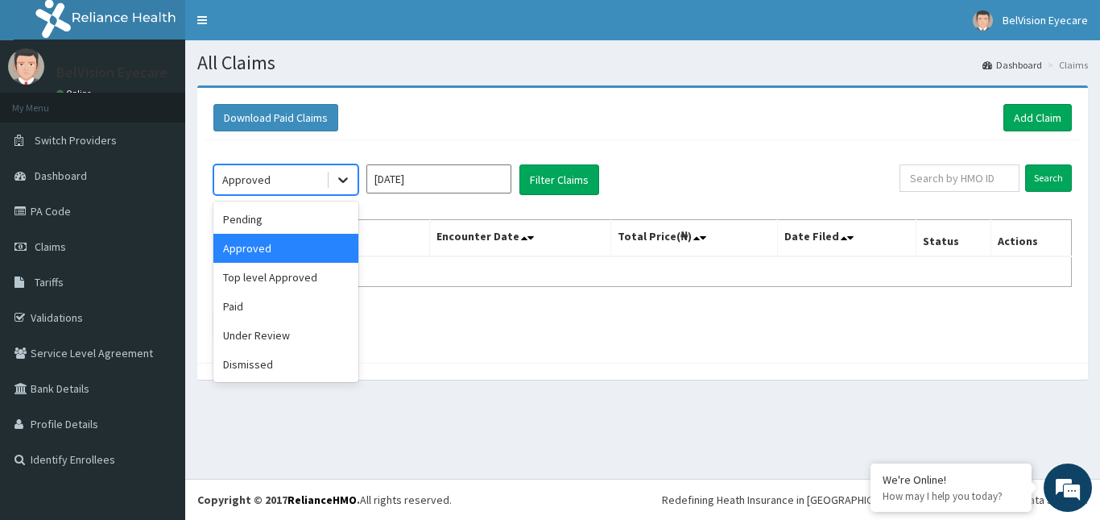
click at [354, 174] on div at bounding box center [343, 179] width 29 height 29
click at [320, 275] on div "Top level Approved" at bounding box center [285, 277] width 145 height 29
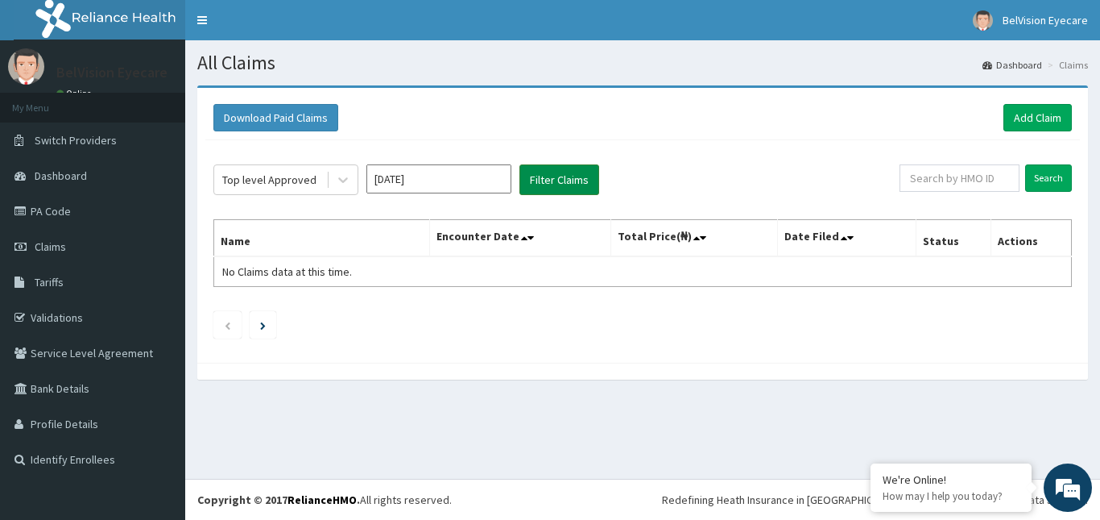
click at [535, 184] on button "Filter Claims" at bounding box center [560, 179] width 80 height 31
click at [530, 183] on button "Filter Claims" at bounding box center [560, 179] width 80 height 31
click at [336, 182] on icon at bounding box center [343, 180] width 16 height 16
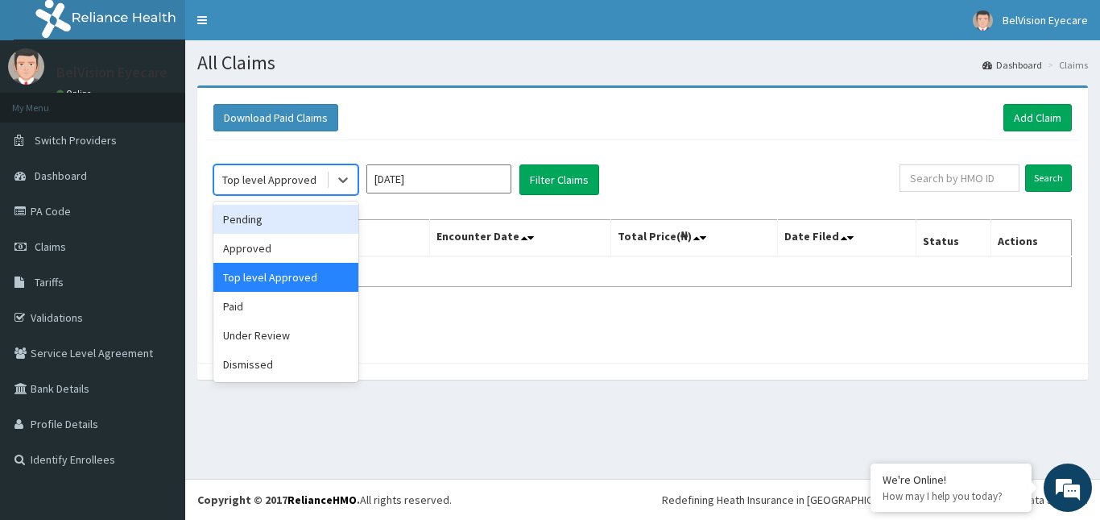
click at [322, 223] on div "Pending" at bounding box center [285, 219] width 145 height 29
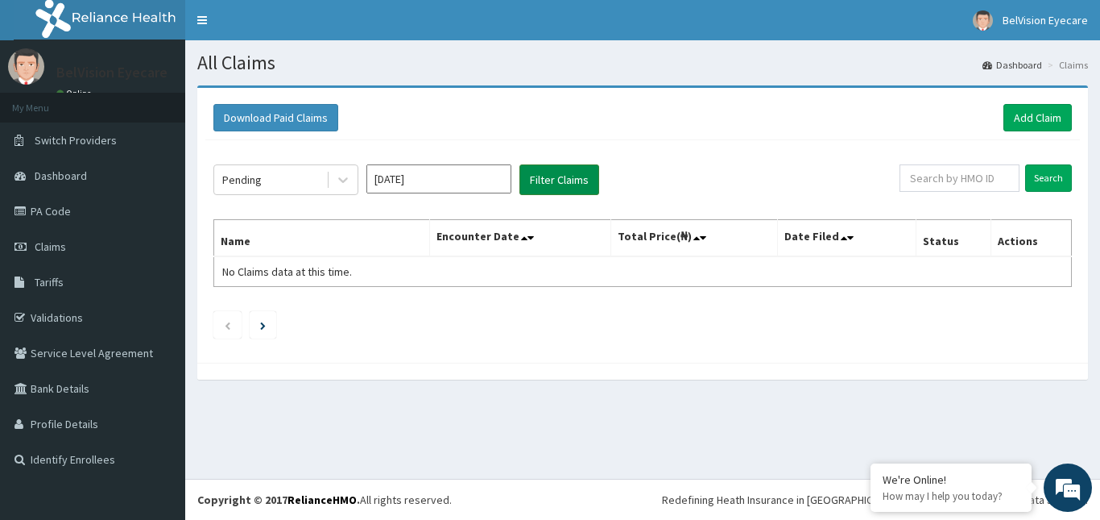
click at [551, 184] on button "Filter Claims" at bounding box center [560, 179] width 80 height 31
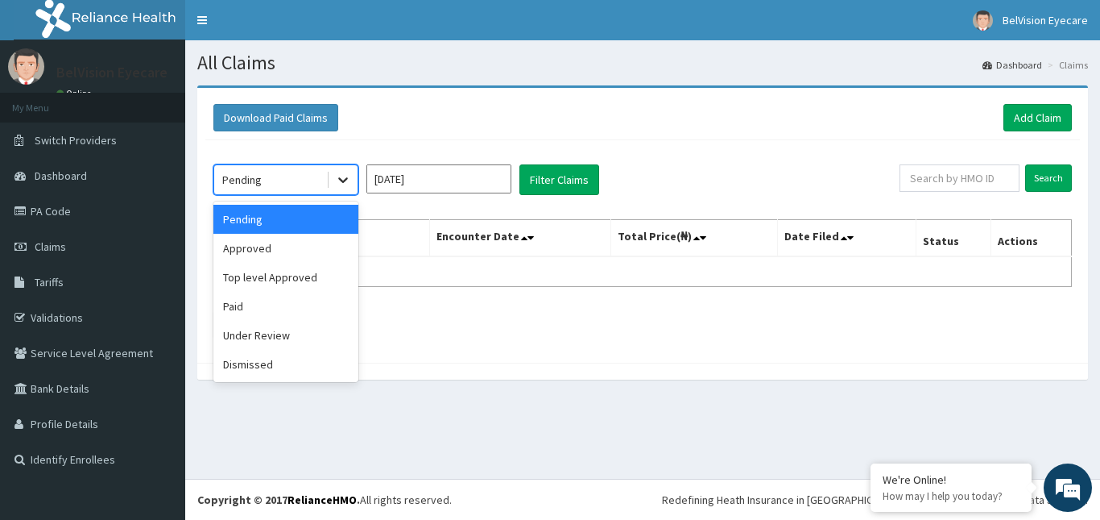
click at [341, 177] on icon at bounding box center [343, 180] width 16 height 16
click at [302, 326] on div "Under Review" at bounding box center [285, 335] width 145 height 29
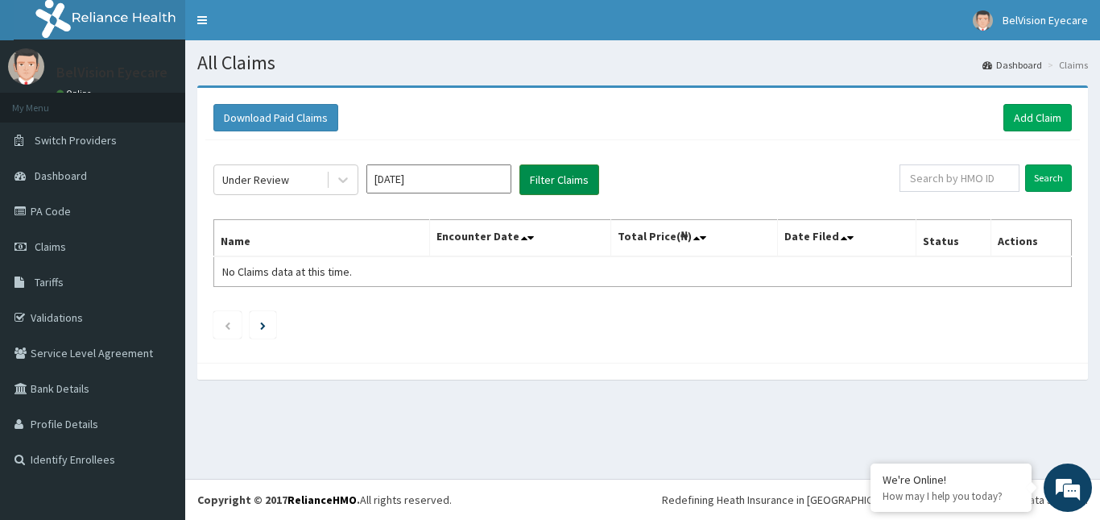
click at [564, 178] on button "Filter Claims" at bounding box center [560, 179] width 80 height 31
click at [339, 180] on icon at bounding box center [343, 180] width 16 height 16
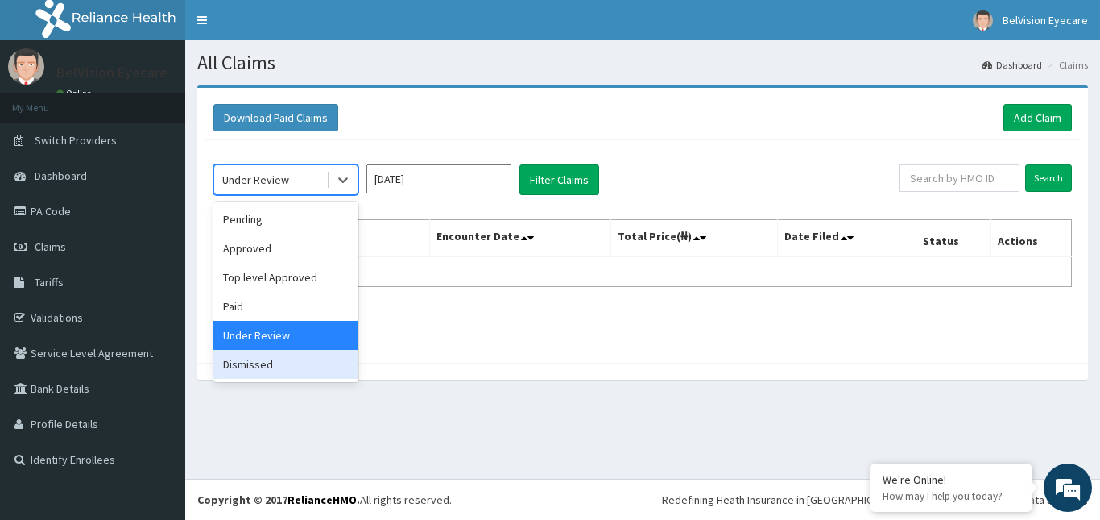
click at [259, 363] on div "Dismissed" at bounding box center [285, 364] width 145 height 29
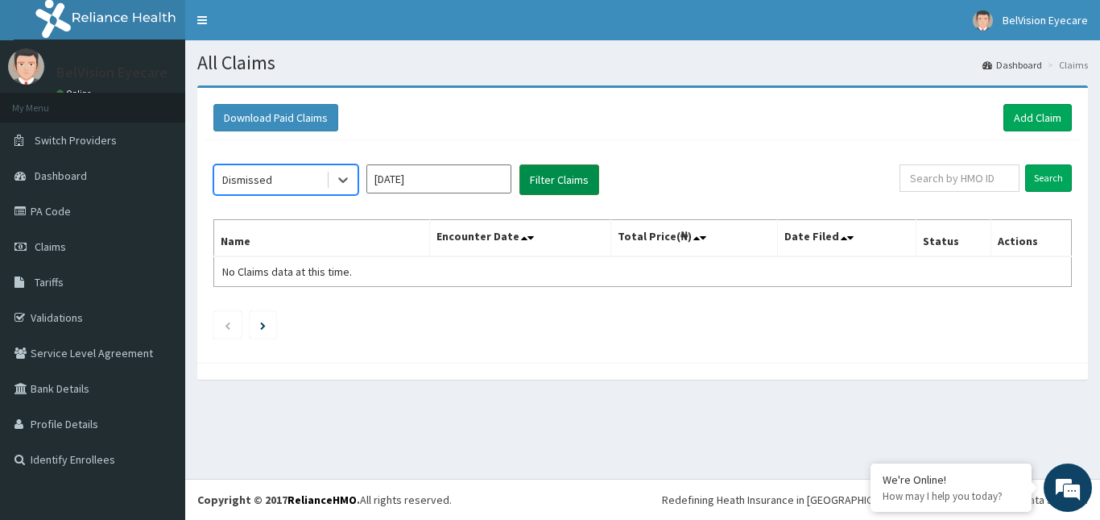
click at [551, 180] on button "Filter Claims" at bounding box center [560, 179] width 80 height 31
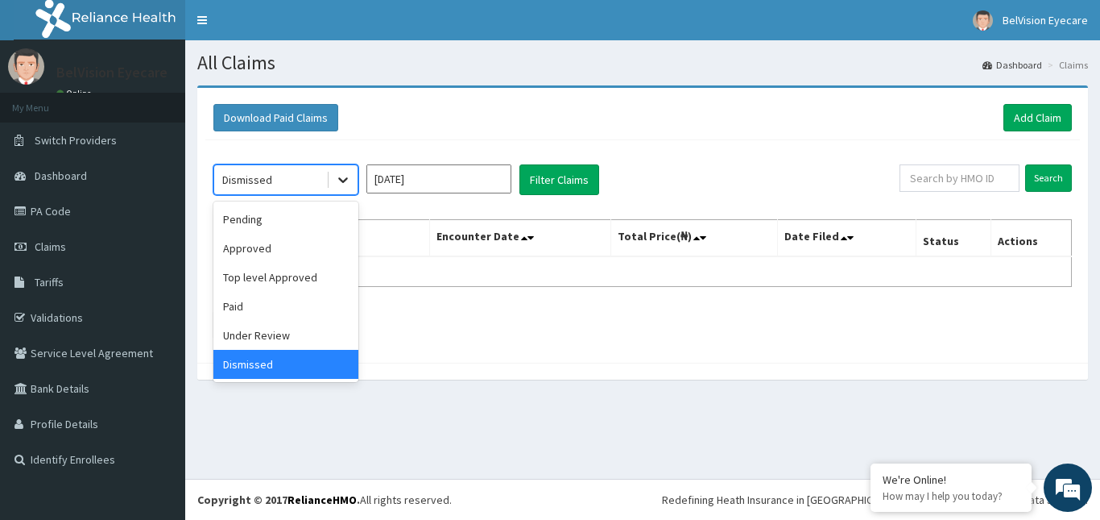
click at [338, 182] on icon at bounding box center [343, 180] width 16 height 16
click at [292, 217] on div "Pending" at bounding box center [285, 219] width 145 height 29
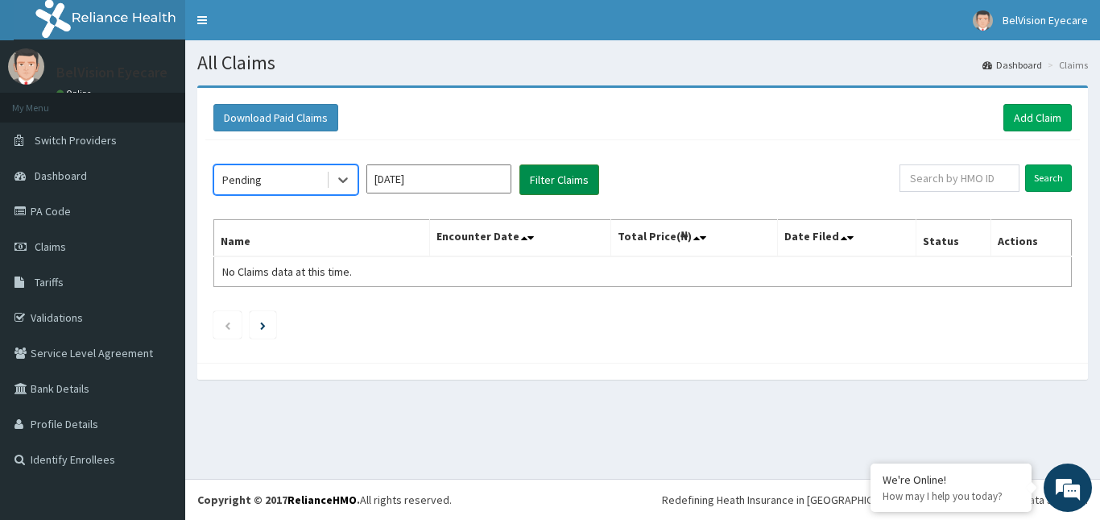
click at [568, 176] on button "Filter Claims" at bounding box center [560, 179] width 80 height 31
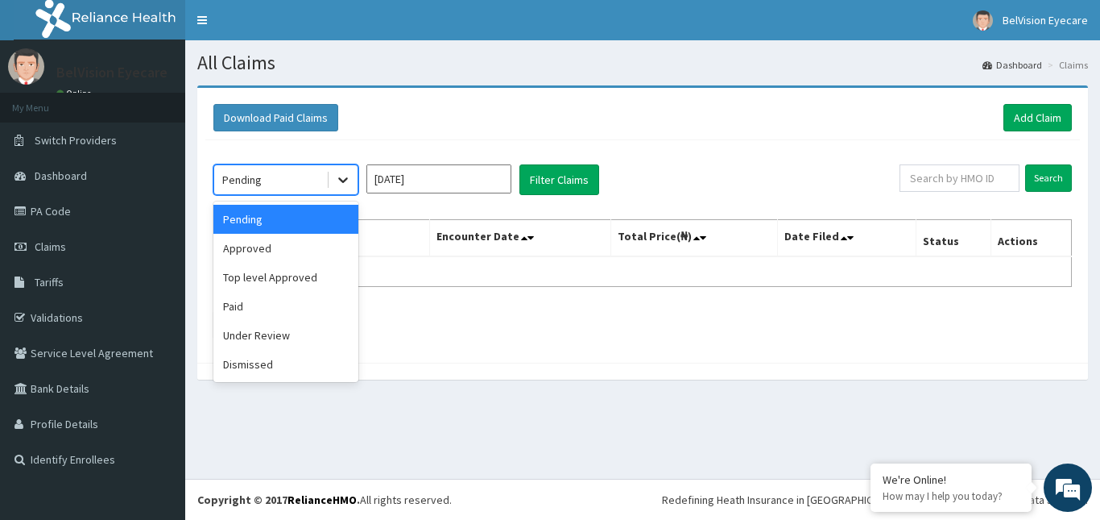
click at [345, 184] on icon at bounding box center [343, 180] width 16 height 16
click at [313, 275] on div "Top level Approved" at bounding box center [285, 277] width 145 height 29
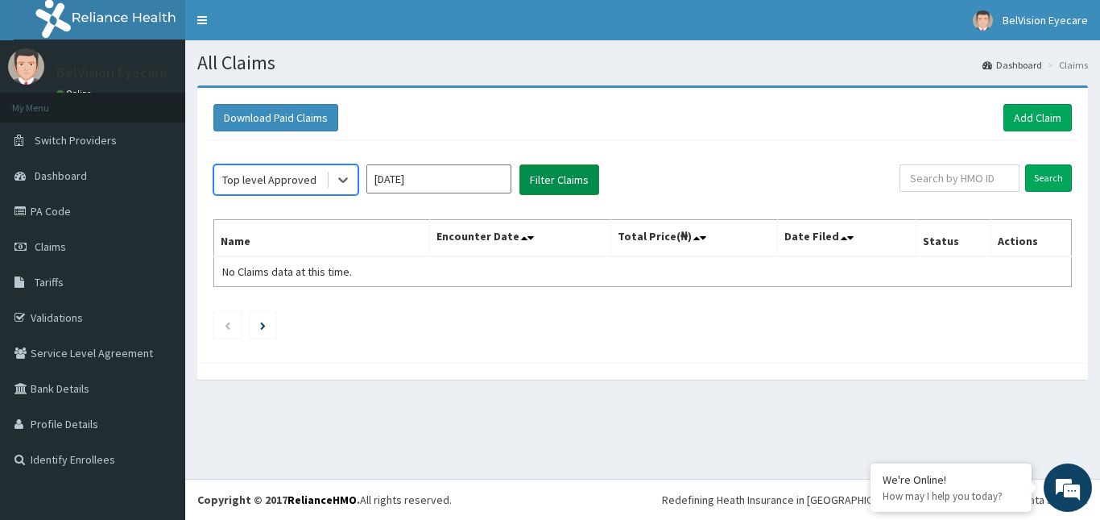
click at [570, 183] on button "Filter Claims" at bounding box center [560, 179] width 80 height 31
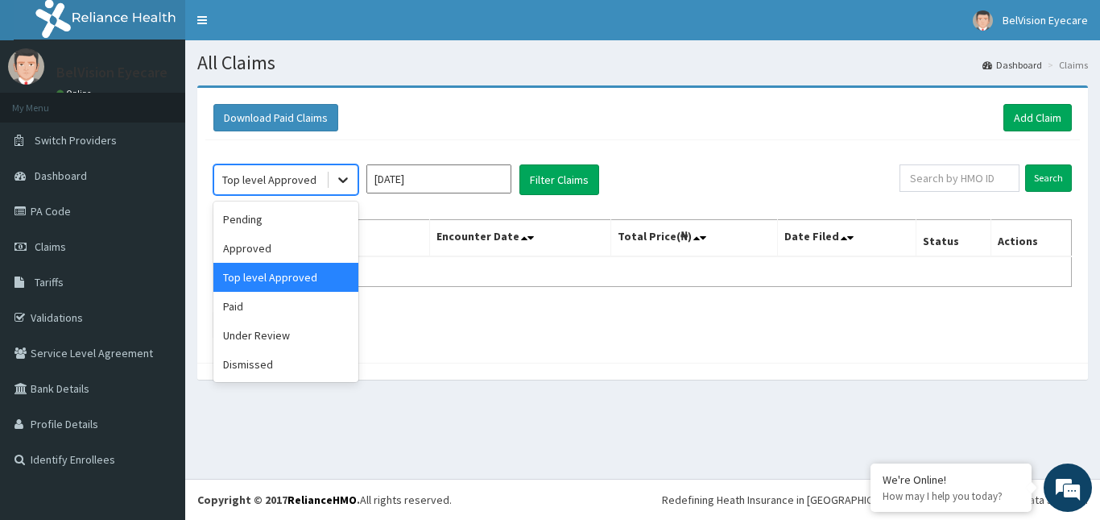
click at [340, 184] on icon at bounding box center [343, 180] width 16 height 16
click at [309, 246] on div "Approved" at bounding box center [285, 248] width 145 height 29
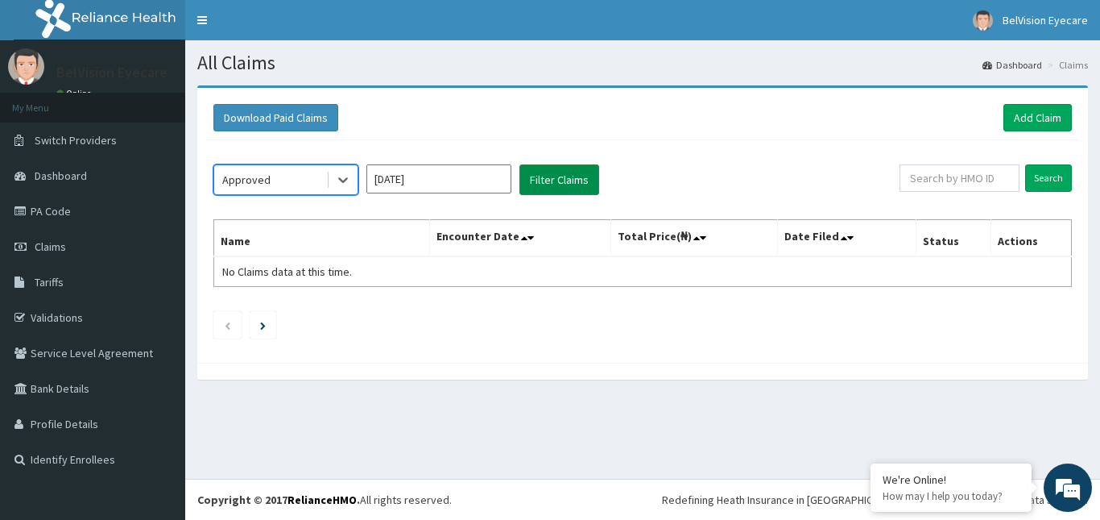
click at [568, 179] on button "Filter Claims" at bounding box center [560, 179] width 80 height 31
click at [354, 180] on div at bounding box center [343, 179] width 29 height 29
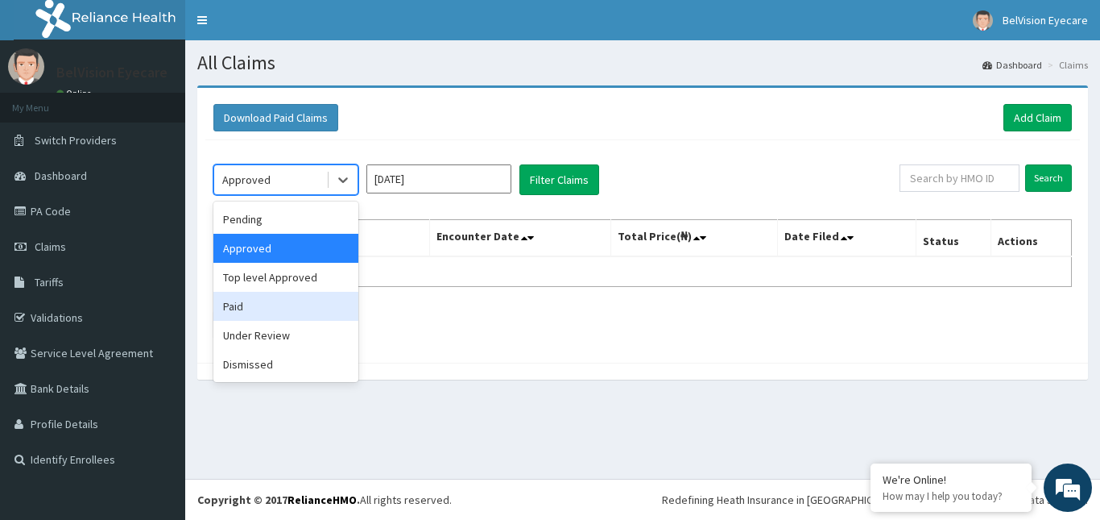
click at [304, 304] on div "Paid" at bounding box center [285, 306] width 145 height 29
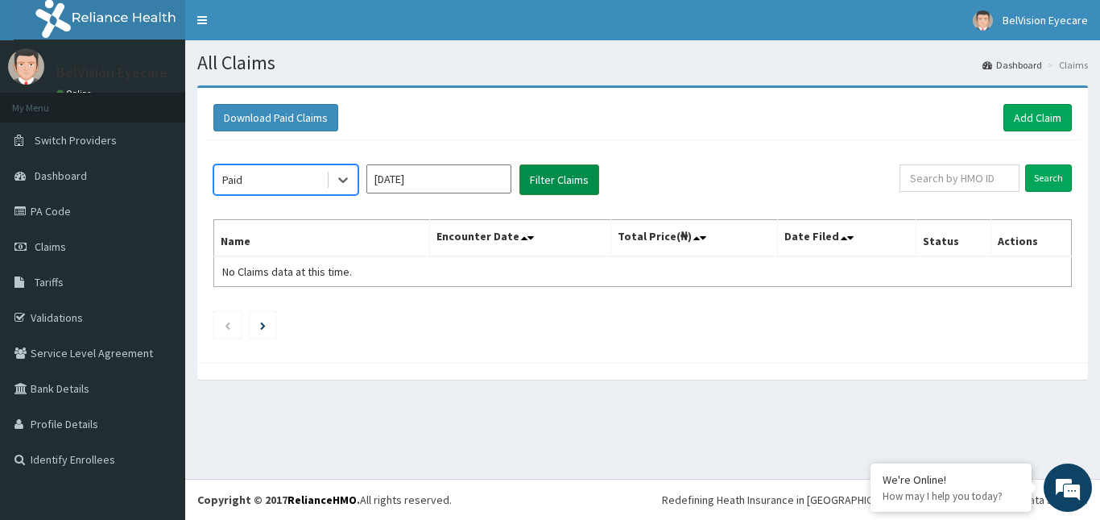
click at [560, 177] on button "Filter Claims" at bounding box center [560, 179] width 80 height 31
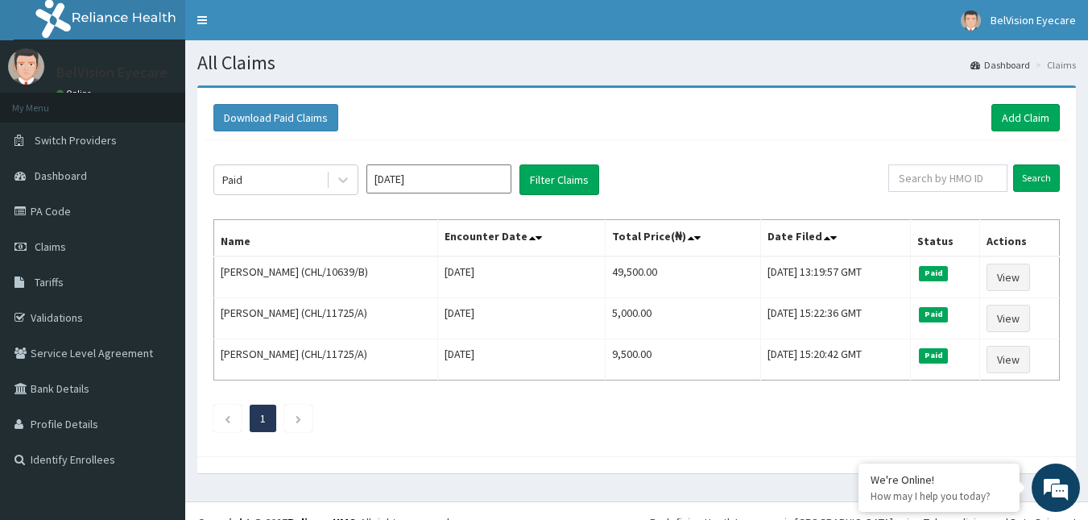
click at [478, 176] on input "[DATE]" at bounding box center [439, 178] width 145 height 29
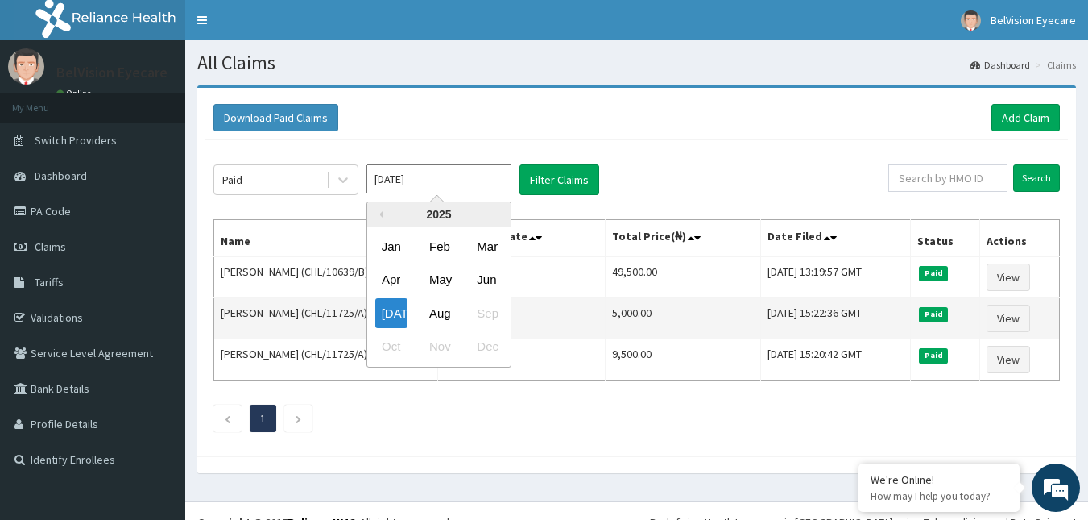
click at [444, 311] on div "Aug" at bounding box center [439, 313] width 32 height 30
type input "[DATE]"
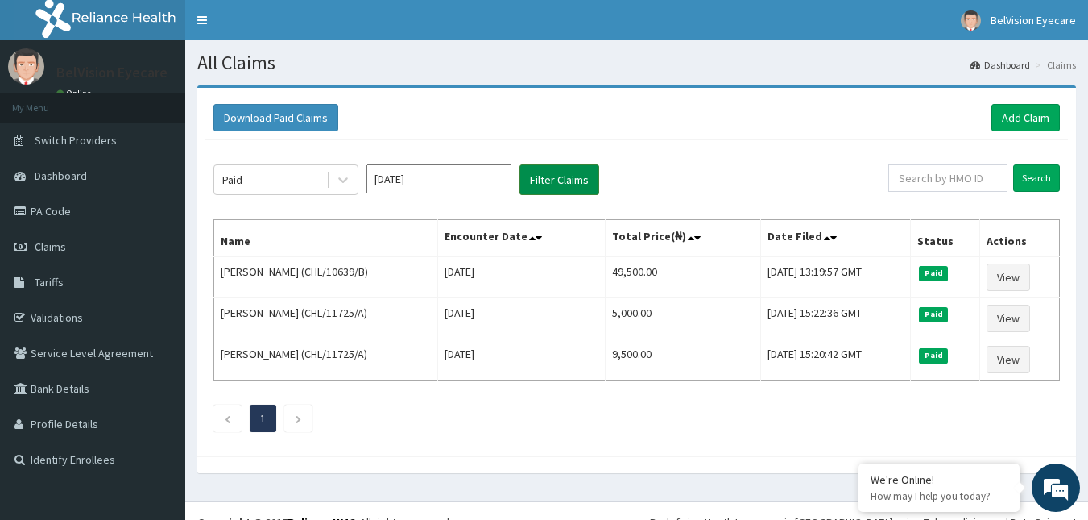
click at [540, 181] on button "Filter Claims" at bounding box center [560, 179] width 80 height 31
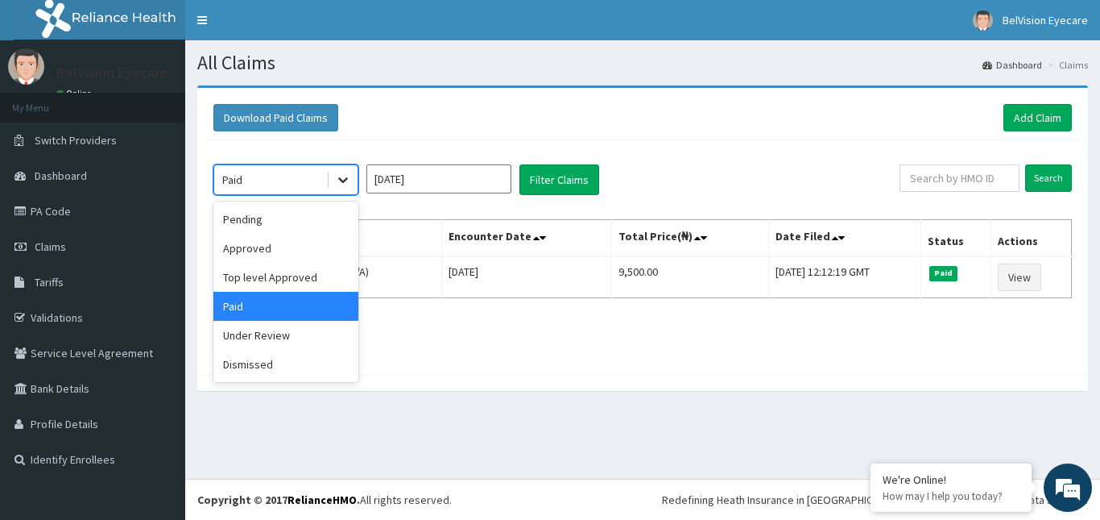
click at [348, 179] on icon at bounding box center [343, 180] width 16 height 16
click at [335, 251] on div "Approved" at bounding box center [285, 248] width 145 height 29
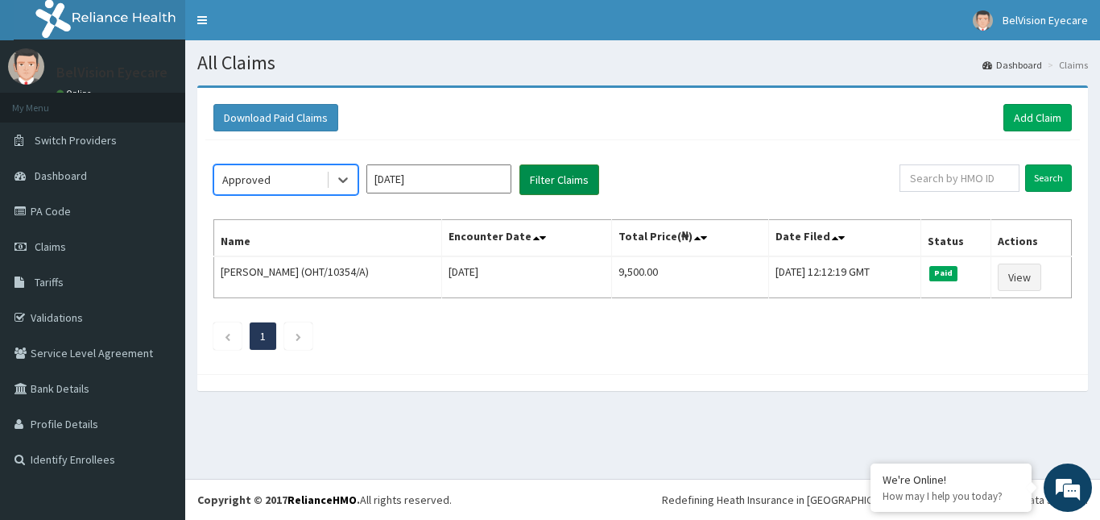
click at [538, 188] on button "Filter Claims" at bounding box center [560, 179] width 80 height 31
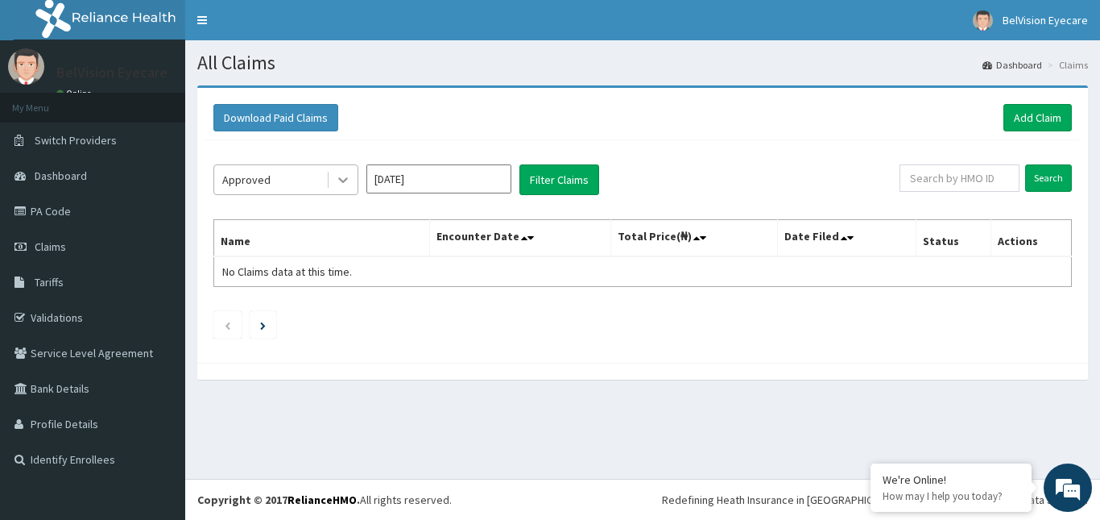
click at [338, 177] on icon at bounding box center [343, 180] width 16 height 16
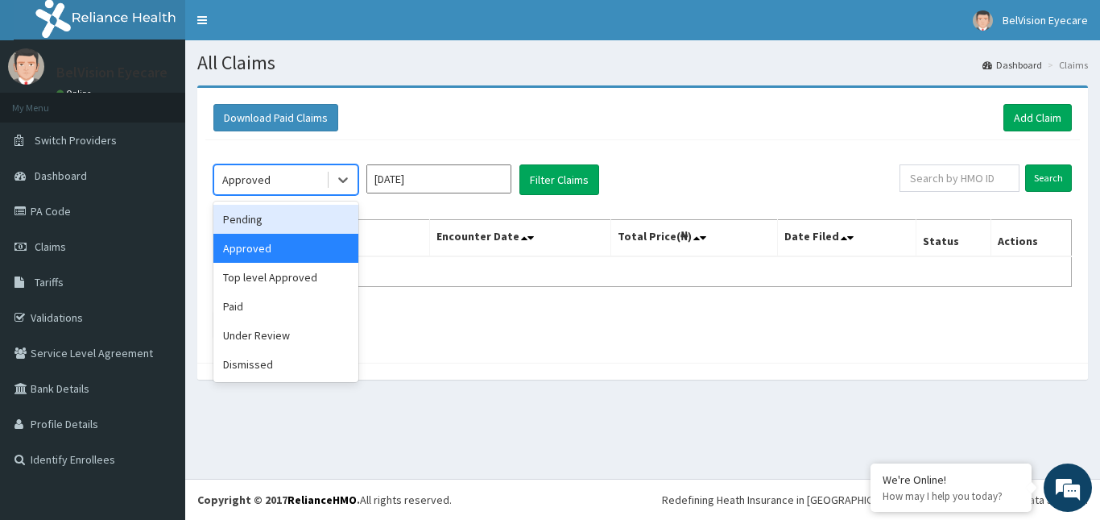
click at [308, 222] on div "Pending" at bounding box center [285, 219] width 145 height 29
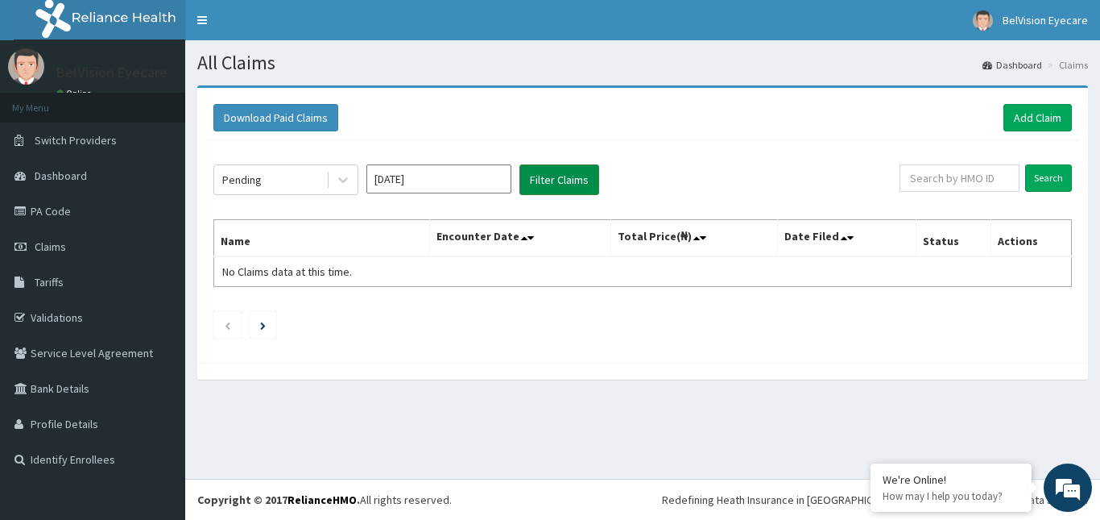
click at [577, 168] on button "Filter Claims" at bounding box center [560, 179] width 80 height 31
click at [338, 178] on icon at bounding box center [343, 180] width 16 height 16
